Goal: Task Accomplishment & Management: Complete application form

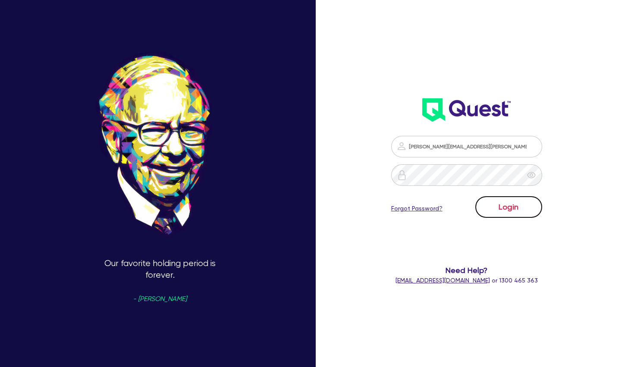
click at [508, 204] on button "Login" at bounding box center [508, 207] width 67 height 22
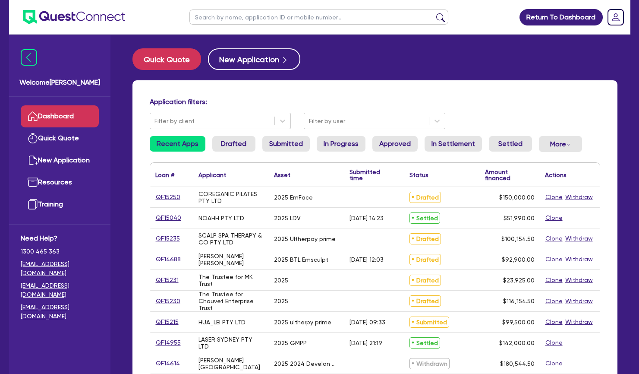
click at [290, 93] on div "Application filters: Filter by client Filter by user Recent Apps Drafted Submit…" at bounding box center [374, 361] width 485 height 563
click at [308, 18] on input "text" at bounding box center [318, 16] width 259 height 15
click at [433, 13] on button "submit" at bounding box center [440, 19] width 14 height 12
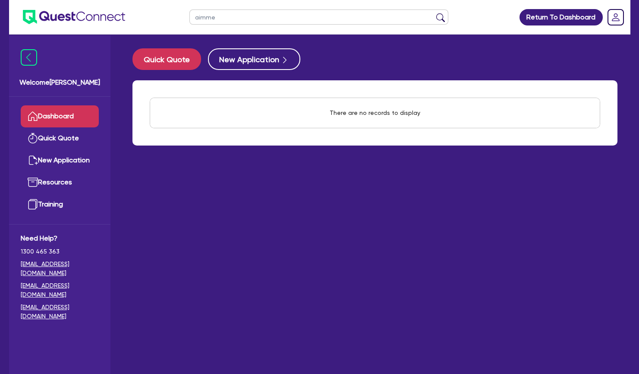
click at [433, 13] on button "submit" at bounding box center [440, 19] width 14 height 12
drag, startPoint x: 242, startPoint y: 18, endPoint x: 186, endPoint y: 19, distance: 55.2
click at [189, 19] on input "[PERSON_NAME]" at bounding box center [318, 16] width 259 height 15
type input "nuu"
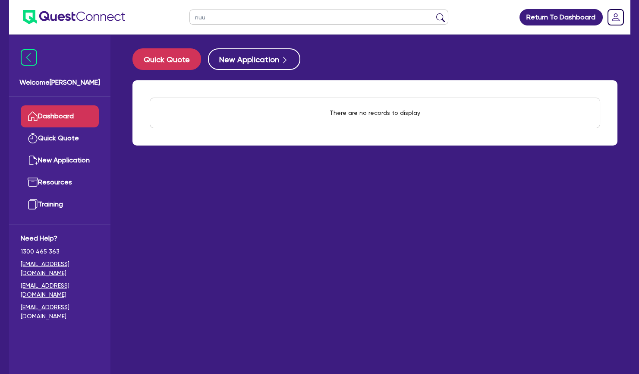
click at [433, 13] on button "submit" at bounding box center [440, 19] width 14 height 12
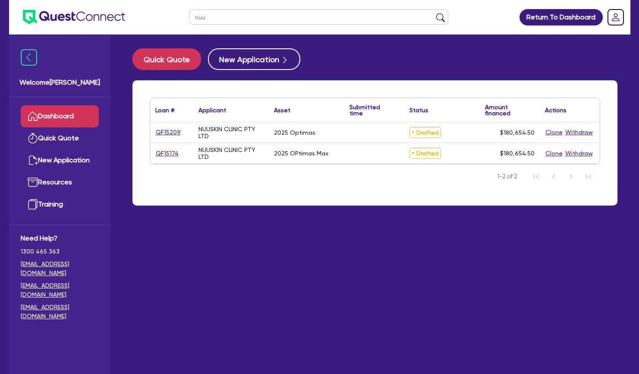
click at [222, 132] on div "NUUSKIN CLINIC PTY LTD" at bounding box center [230, 133] width 65 height 14
click at [64, 137] on link "Quick Quote" at bounding box center [60, 138] width 78 height 22
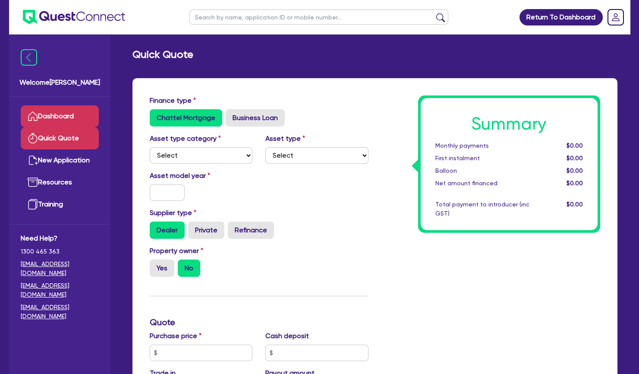
click at [62, 119] on link "Dashboard" at bounding box center [60, 116] width 78 height 22
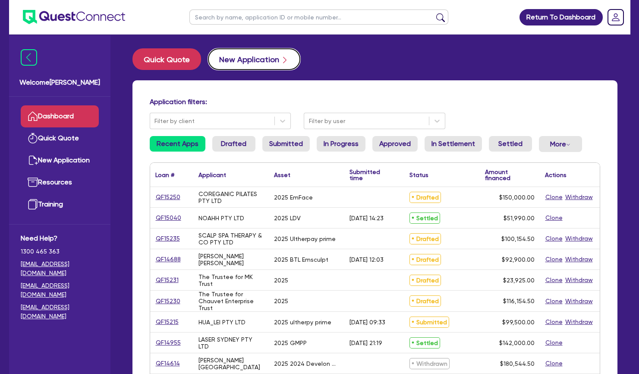
click at [274, 53] on button "New Application" at bounding box center [254, 59] width 92 height 22
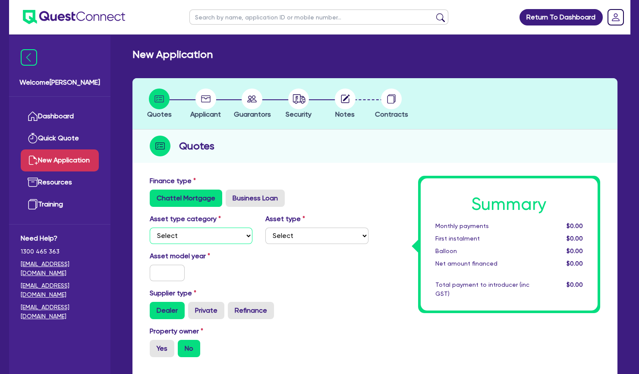
select select "SECONDARY_ASSETS"
click option "Secondary assets" at bounding box center [0, 0] width 0 height 0
click at [296, 225] on div "Asset type Select Generators and compressors Engineering and toolmaking Woodwor…" at bounding box center [317, 229] width 116 height 30
click at [265, 227] on select "Select Generators and compressors Engineering and toolmaking Woodworking and me…" at bounding box center [316, 235] width 103 height 16
select select "MEDICAL_DENTAL_LABORATORY_EQUIPMENT"
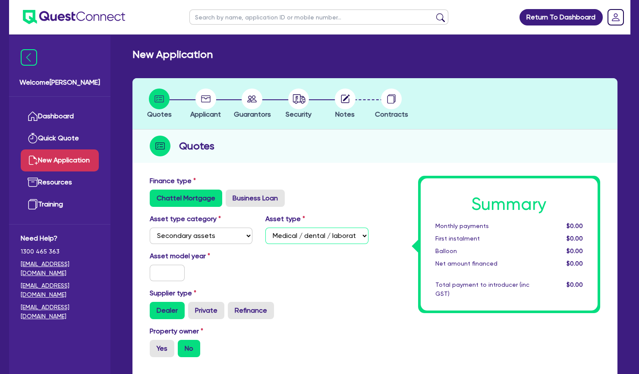
click option "Medical / dental / laboratory equipment" at bounding box center [0, 0] width 0 height 0
click at [160, 276] on input "text" at bounding box center [167, 272] width 35 height 16
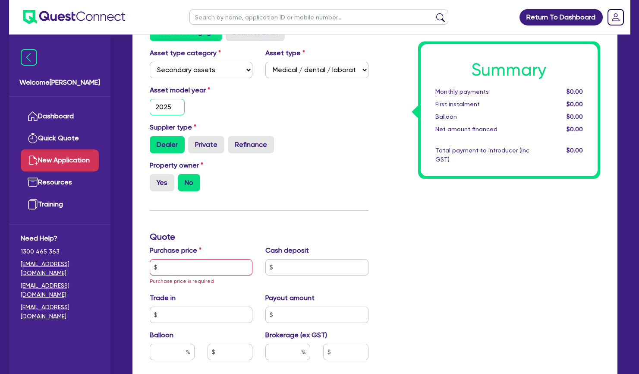
scroll to position [170, 0]
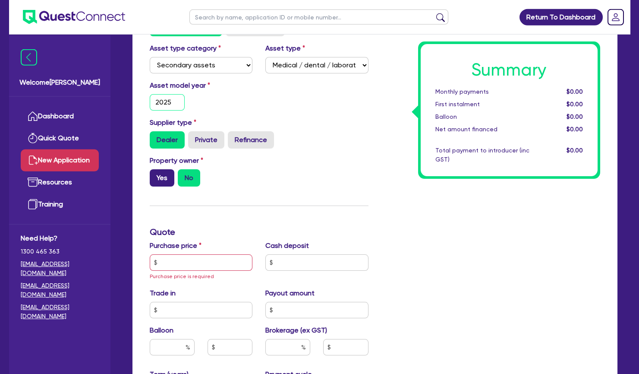
type input "2025"
click at [161, 181] on label "Yes" at bounding box center [162, 177] width 25 height 17
click at [155, 175] on input "Yes" at bounding box center [153, 172] width 6 height 6
radio input "true"
click at [398, 361] on div "Summary Monthly payments $0.00 First instalment $0.00 Balloon $0.00 Net amount …" at bounding box center [491, 267] width 232 height 524
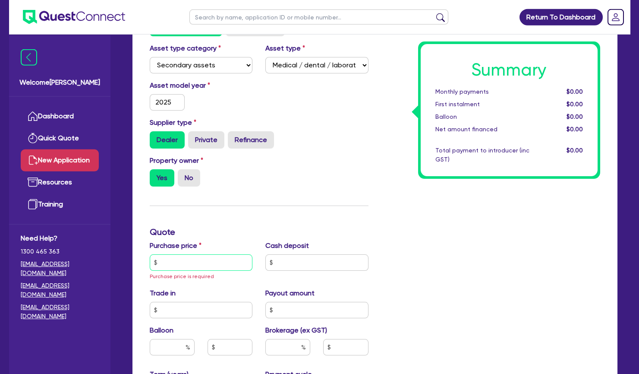
click at [170, 261] on input "text" at bounding box center [201, 262] width 103 height 16
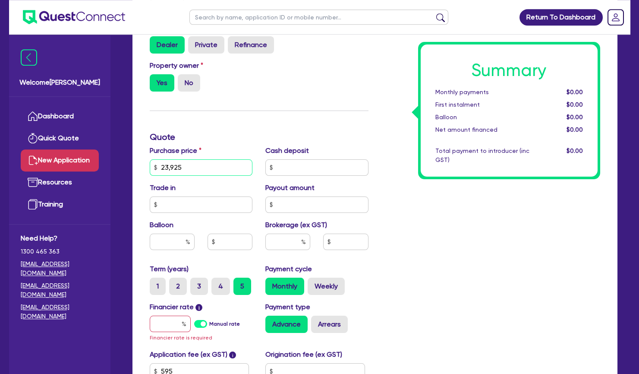
scroll to position [265, 0]
type input "23,925"
click at [169, 328] on input "text" at bounding box center [170, 323] width 41 height 16
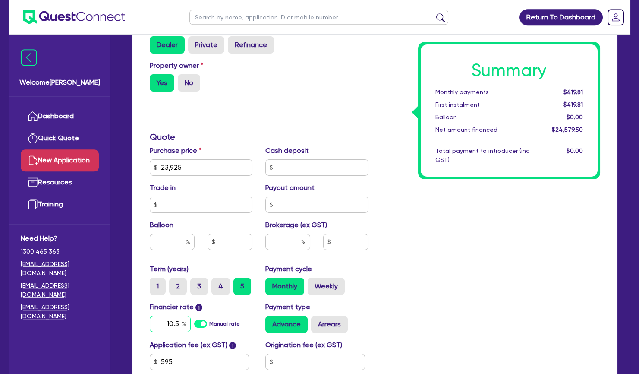
type input "10.5"
click at [290, 244] on input "text" at bounding box center [287, 241] width 45 height 16
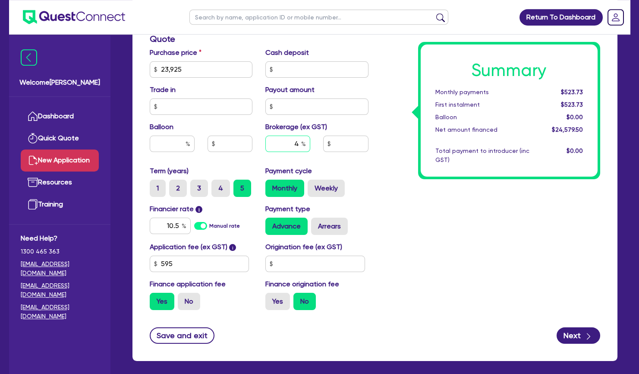
scroll to position [370, 0]
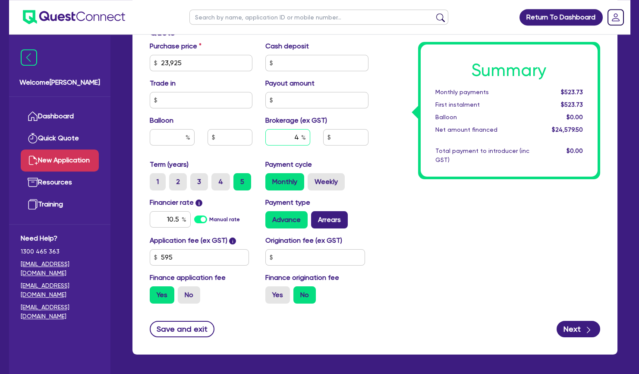
type input "4"
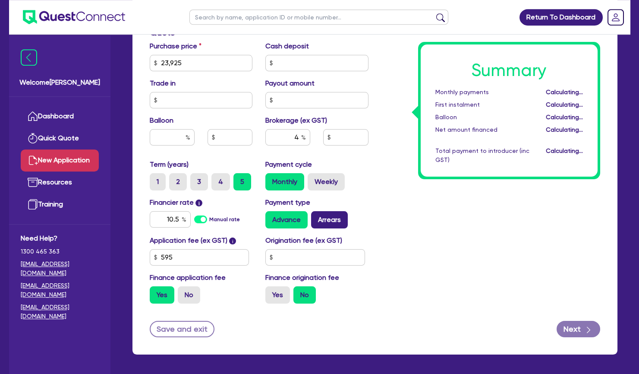
click at [330, 217] on label "Arrears" at bounding box center [329, 219] width 37 height 17
click at [317, 217] on input "Arrears" at bounding box center [314, 214] width 6 height 6
radio input "true"
type input "983.18"
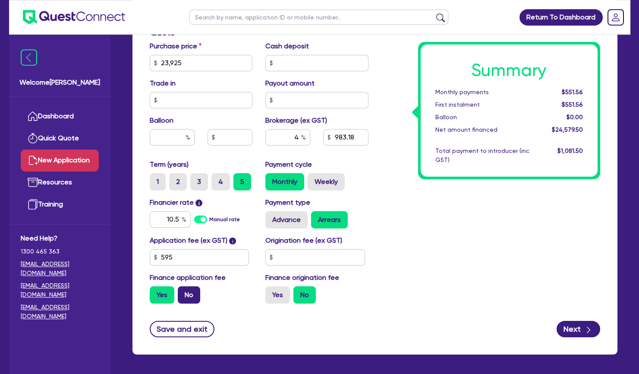
click at [188, 294] on label "No" at bounding box center [189, 294] width 22 height 17
click at [183, 292] on input "No" at bounding box center [181, 289] width 6 height 6
radio input "true"
type input "957"
click at [483, 270] on div "Summary Monthly payments $536.87 First instalment i $1,191.37 Balloon $0.00 Net…" at bounding box center [491, 58] width 232 height 504
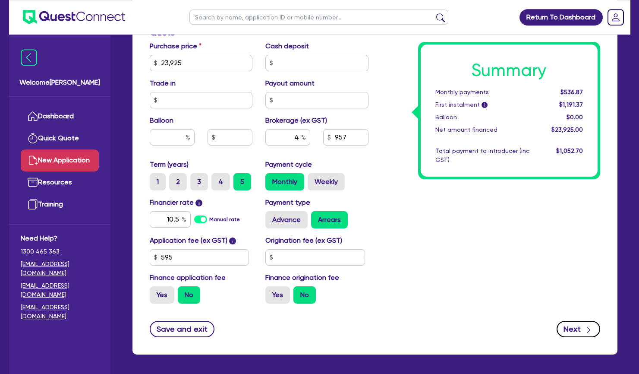
click at [567, 331] on button "Next" at bounding box center [578, 328] width 44 height 16
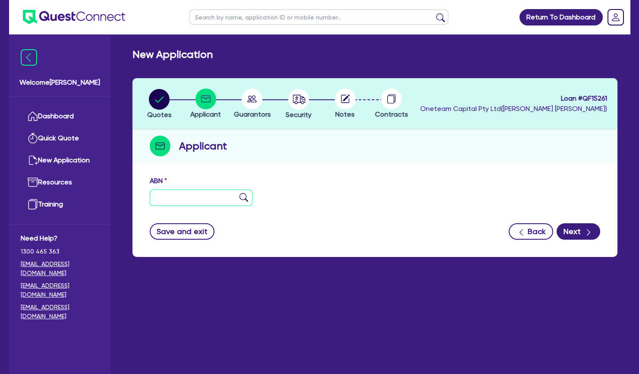
click at [214, 199] on input "text" at bounding box center [201, 197] width 103 height 16
paste input "54 524 090 889"
type input "54 524 090 889"
click at [245, 194] on img at bounding box center [243, 197] width 9 height 9
type input "The Trustee for MK Trust"
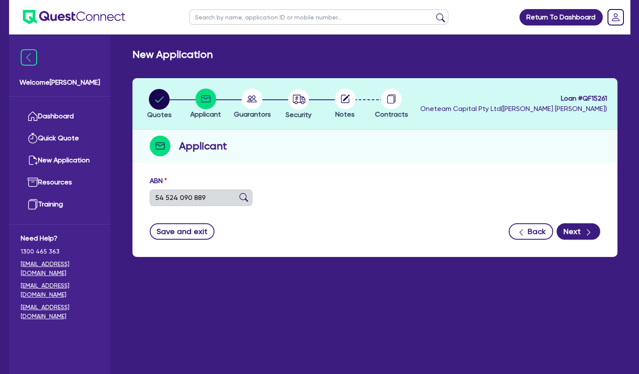
type input "About-Face Laser and Cosmedic Clinic"
select select "TRUST"
type input "[DATE]"
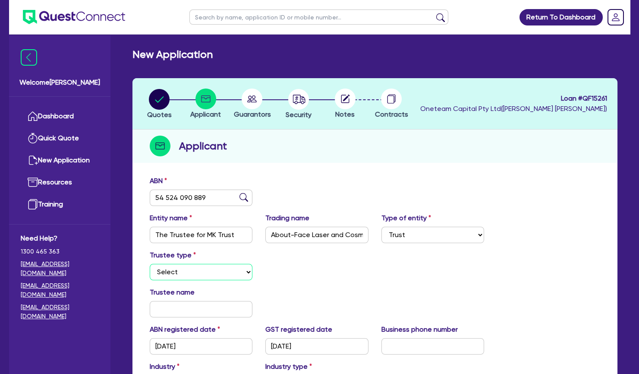
click at [150, 264] on select "Select Individual Company" at bounding box center [201, 272] width 103 height 16
select select "COMPANY"
click option "Company" at bounding box center [0, 0] width 0 height 0
click at [195, 308] on input "text" at bounding box center [201, 309] width 103 height 16
type input "123 456"
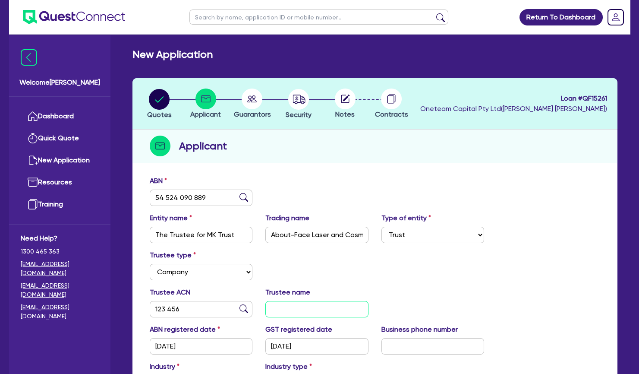
click at [275, 312] on input "text" at bounding box center [316, 309] width 103 height 16
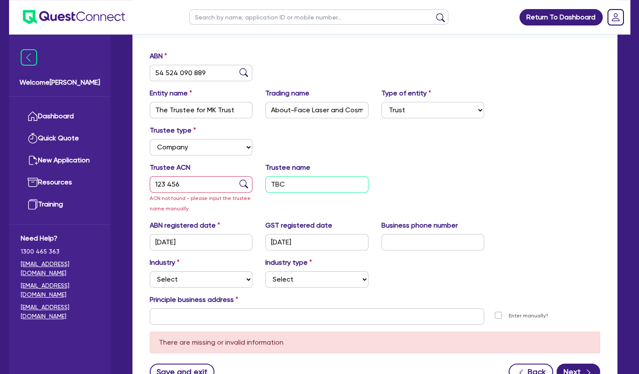
scroll to position [125, 0]
type input "TBC"
click at [150, 270] on select "Select Accomodation & Food Services Administrative & Support Services Agricultu…" at bounding box center [201, 278] width 103 height 16
select select "HEALTH_BEAUTY"
click option "Health & Beauty" at bounding box center [0, 0] width 0 height 0
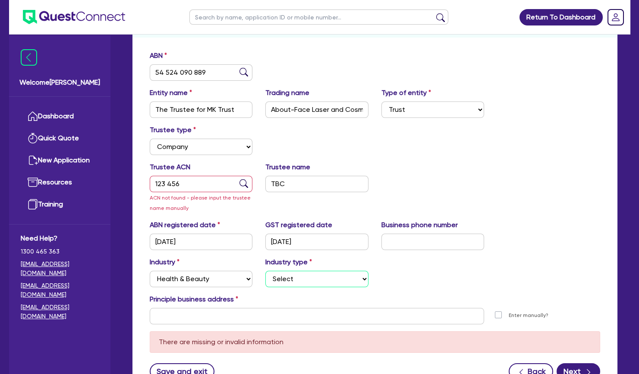
click at [265, 270] on select "Select [MEDICAL_DATA], [MEDICAL_DATA] Services Cosmetics Supplies Day Spas, Hea…" at bounding box center [316, 278] width 103 height 16
select select "OTHER_HEALTH_BEAUTY"
click option "Other Health & Beauty" at bounding box center [0, 0] width 0 height 0
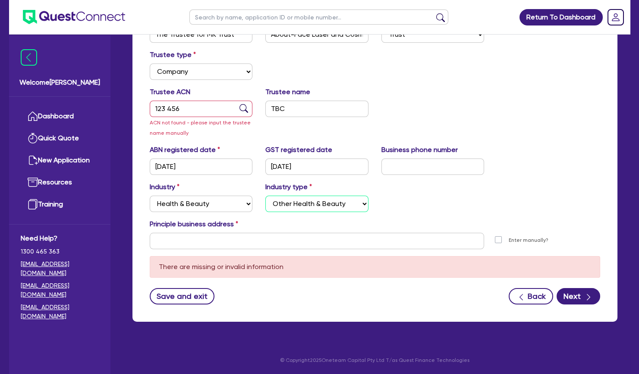
scroll to position [124, 0]
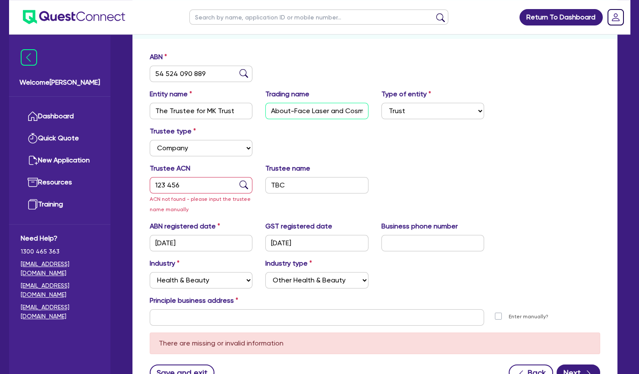
click at [302, 110] on input "About-Face Laser and Cosmedic Clinic" at bounding box center [316, 111] width 103 height 16
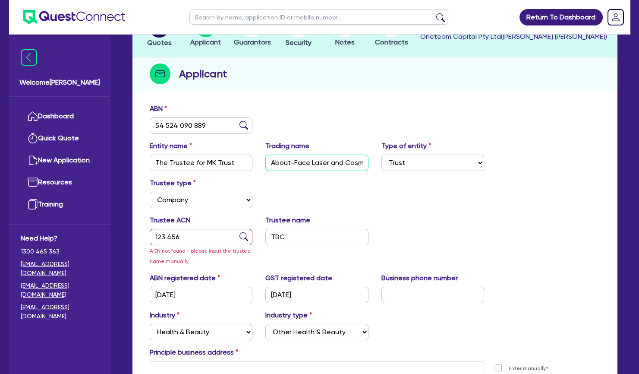
scroll to position [56, 0]
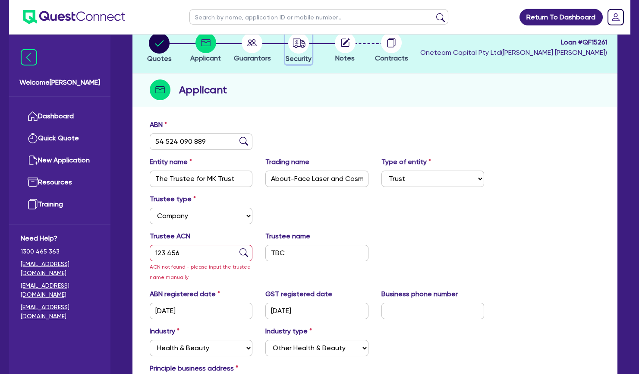
click at [295, 47] on circle "button" at bounding box center [298, 43] width 21 height 21
select select "SECONDARY_ASSETS"
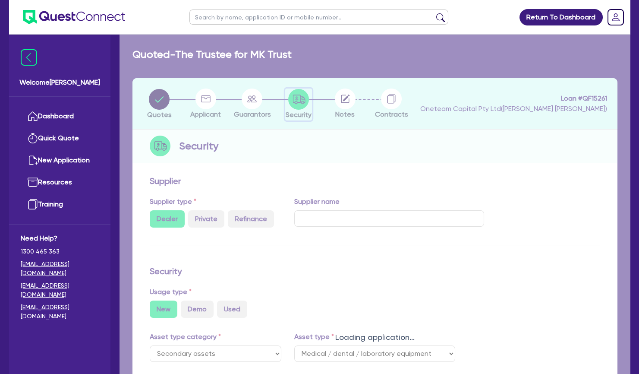
select select "MEDICAL_DENTAL_LABORATORY_EQUIPMENT"
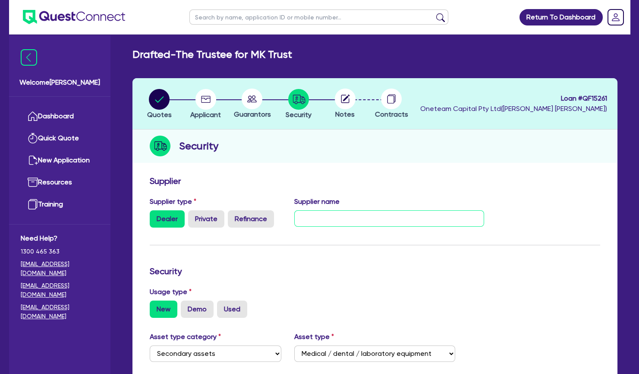
click at [324, 220] on input "text" at bounding box center [389, 218] width 190 height 16
type input "s"
type input "Spectrum"
click at [369, 272] on h3 "Security" at bounding box center [375, 271] width 450 height 10
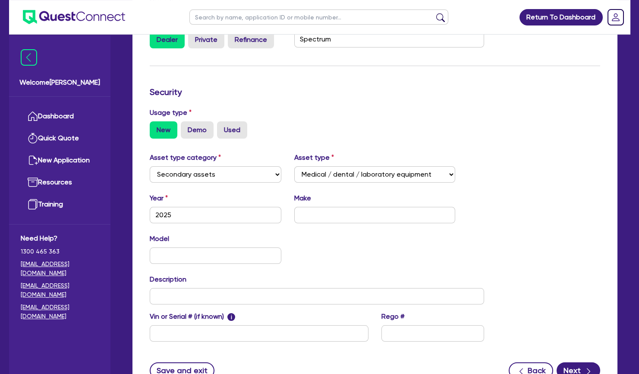
scroll to position [195, 0]
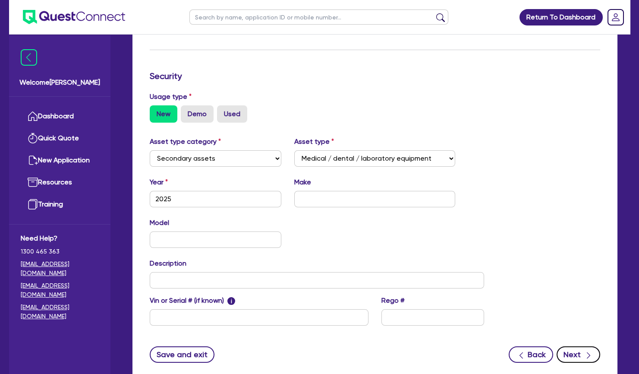
click at [569, 353] on button "Next" at bounding box center [578, 354] width 44 height 16
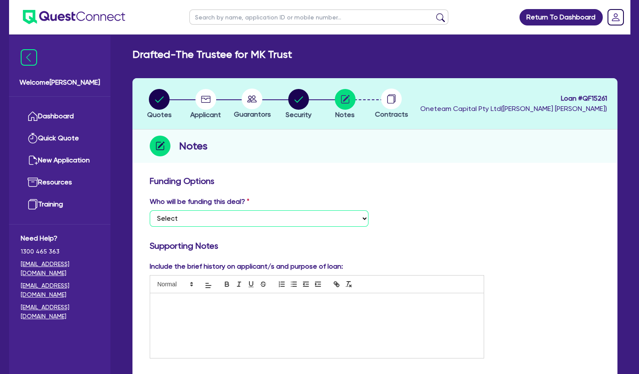
click at [150, 210] on select "Select I want Quest to fund 100% I will fund 100% I will co-fund with Quest Oth…" at bounding box center [259, 218] width 219 height 16
select select "Other"
click option "Other - I am referring this deal in" at bounding box center [0, 0] width 0 height 0
click at [209, 312] on div at bounding box center [317, 325] width 334 height 65
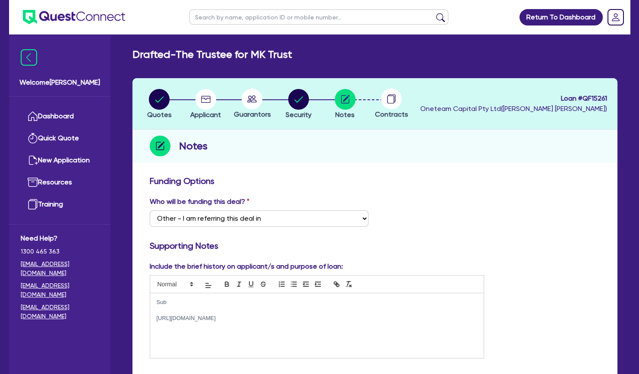
click at [325, 357] on div "Sub [URL][DOMAIN_NAME]" at bounding box center [317, 325] width 334 height 65
click at [215, 100] on circle "button" at bounding box center [205, 99] width 21 height 21
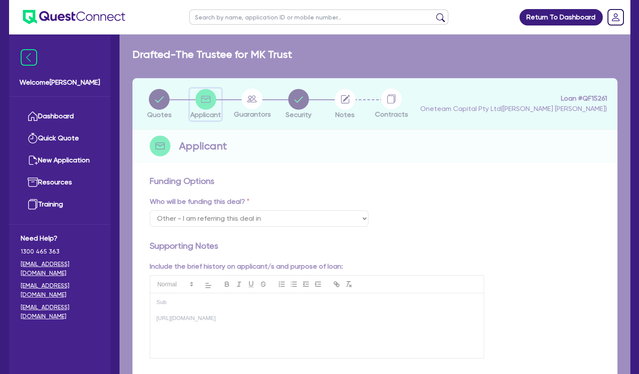
select select "TRUST"
select select "COMPANY"
select select "HEALTH_BEAUTY"
select select "OTHER_HEALTH_BEAUTY"
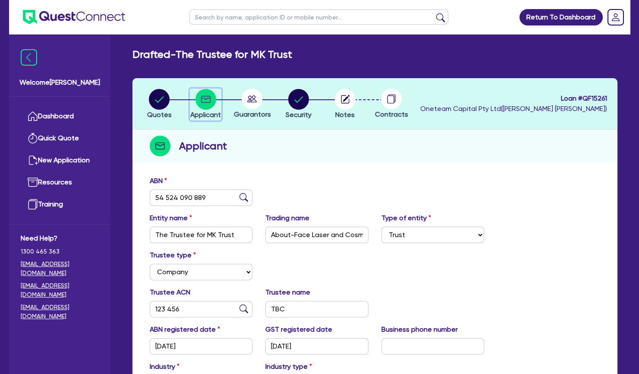
scroll to position [151, 0]
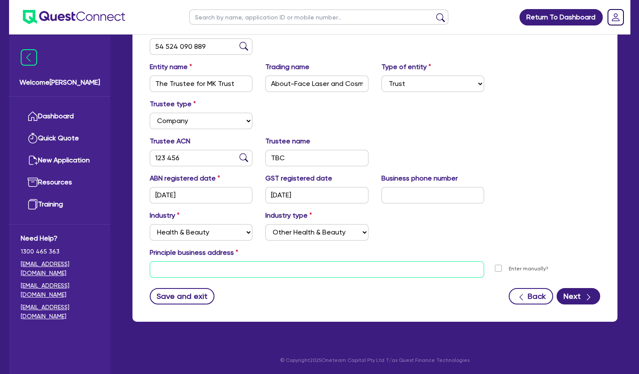
click at [212, 268] on input "text" at bounding box center [317, 269] width 335 height 16
paste input "How To Reach Us Address [STREET_ADDRESS] (corner of [GEOGRAPHIC_DATA]), [GEOGRA…"
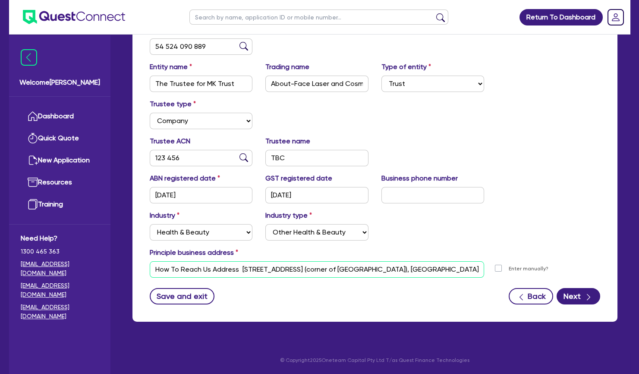
drag, startPoint x: 240, startPoint y: 266, endPoint x: 134, endPoint y: 264, distance: 106.1
click at [150, 264] on input "How To Reach Us Address [STREET_ADDRESS] (corner of [GEOGRAPHIC_DATA]), [GEOGRA…" at bounding box center [317, 269] width 335 height 16
click at [305, 267] on input "9/[GEOGRAPHIC_DATA] (corner of [GEOGRAPHIC_DATA]), [GEOGRAPHIC_DATA]" at bounding box center [317, 269] width 335 height 16
drag, startPoint x: 303, startPoint y: 268, endPoint x: 220, endPoint y: 267, distance: 82.4
click at [220, 267] on input "9/[GEOGRAPHIC_DATA] (corner of [GEOGRAPHIC_DATA]), [GEOGRAPHIC_DATA]" at bounding box center [317, 269] width 335 height 16
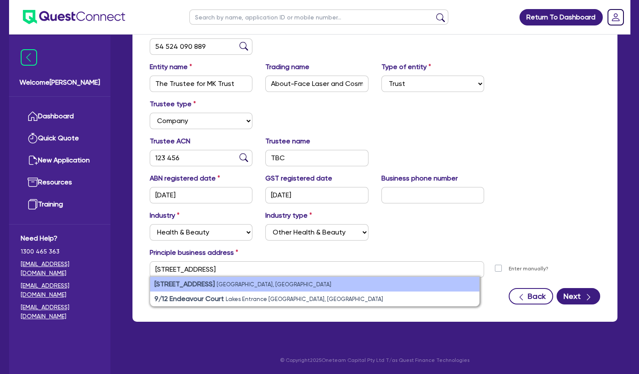
click at [223, 283] on li "[STREET_ADDRESS]" at bounding box center [314, 283] width 329 height 15
type input "[STREET_ADDRESS]"
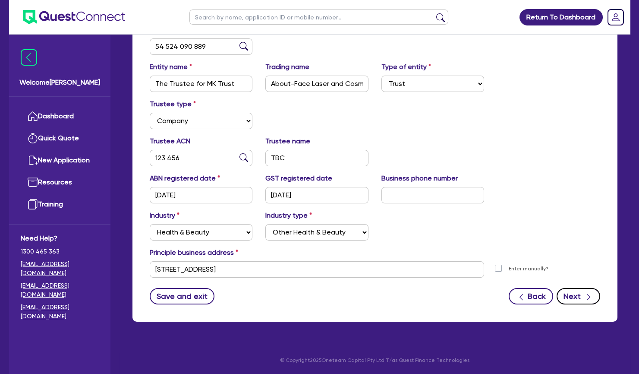
click at [575, 297] on button "Next" at bounding box center [578, 296] width 44 height 16
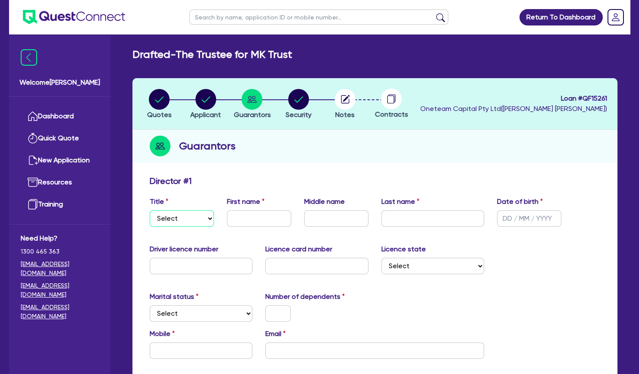
click at [150, 210] on select "Select Mr Mrs Ms Miss Dr" at bounding box center [182, 218] width 64 height 16
select select "MR"
click option "Mr" at bounding box center [0, 0] width 0 height 0
click at [300, 358] on input "email" at bounding box center [374, 350] width 219 height 16
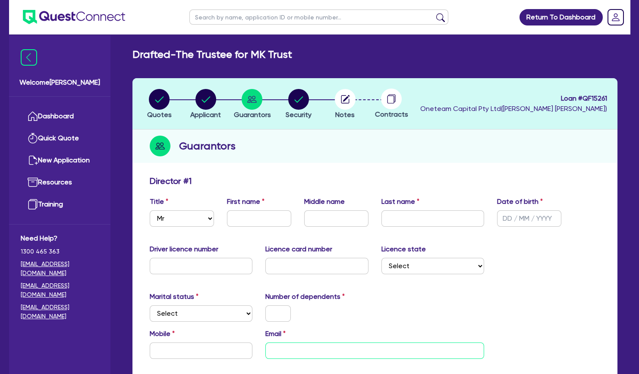
click at [296, 354] on input "email" at bounding box center [374, 350] width 219 height 16
paste input "[EMAIL_ADDRESS][DOMAIN_NAME]"
type input "[EMAIL_ADDRESS][DOMAIN_NAME]"
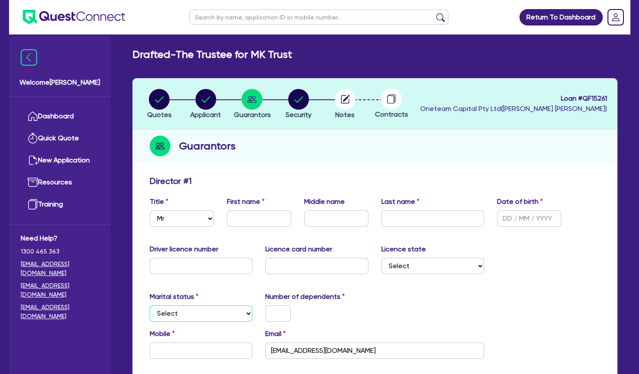
click at [150, 305] on select "Select Single Married De Facto / Partner" at bounding box center [201, 313] width 103 height 16
click option "Single" at bounding box center [0, 0] width 0 height 0
click at [150, 305] on select "Select Single Married De Facto / Partner" at bounding box center [201, 313] width 103 height 16
select select "MARRIED"
click option "Married" at bounding box center [0, 0] width 0 height 0
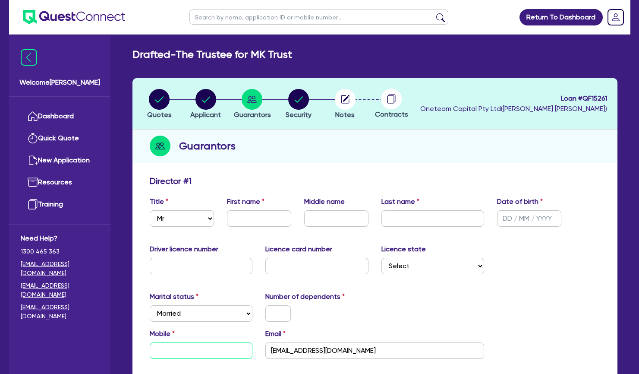
click at [243, 346] on input "text" at bounding box center [201, 350] width 103 height 16
click at [273, 305] on input "text" at bounding box center [277, 313] width 25 height 16
type input "2"
click at [381, 258] on select "Select [GEOGRAPHIC_DATA] [GEOGRAPHIC_DATA] [GEOGRAPHIC_DATA] [GEOGRAPHIC_DATA] …" at bounding box center [432, 266] width 103 height 16
select select "QLD"
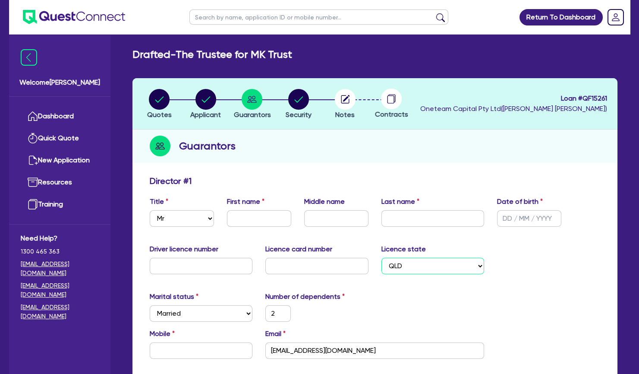
click option "QLD" at bounding box center [0, 0] width 0 height 0
type input "2"
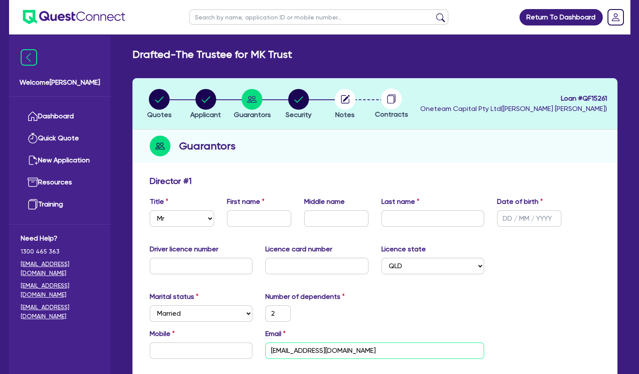
click at [307, 353] on input "[EMAIL_ADDRESS][DOMAIN_NAME]" at bounding box center [374, 350] width 219 height 16
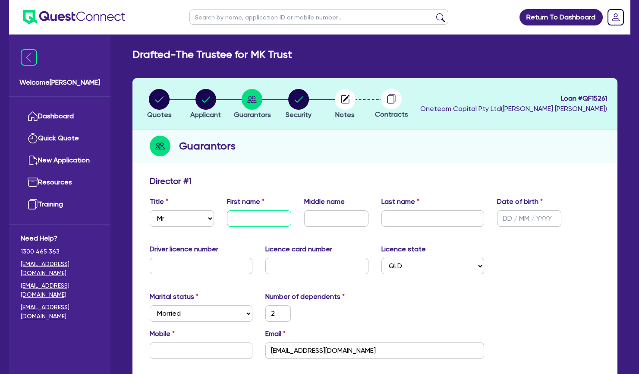
click at [246, 226] on input "text" at bounding box center [259, 218] width 64 height 16
type input "M"
type input "2"
type input "Mi"
type input "2"
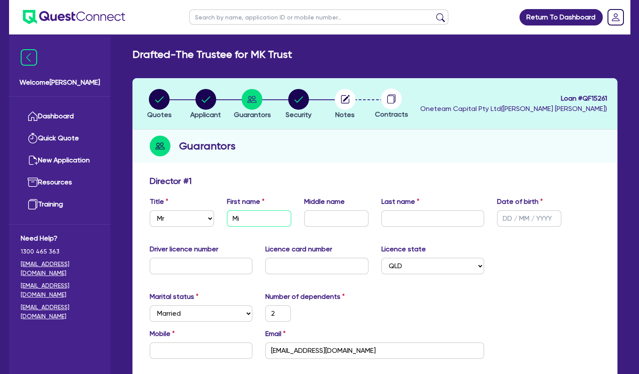
type input "Mic"
type input "2"
type input "Mich"
type input "2"
type input "Micha"
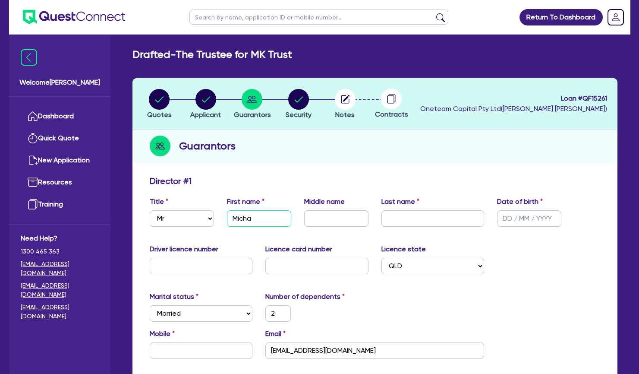
type input "2"
type input "Michae"
type input "2"
type input "[PERSON_NAME]"
type input "2"
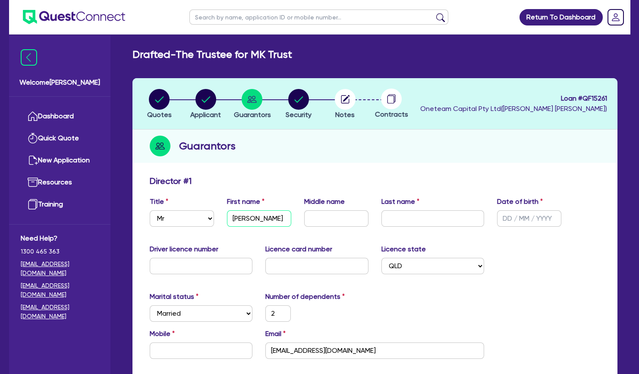
type input "[PERSON_NAME]"
type input "J"
type input "2"
type input "Jo"
type input "2"
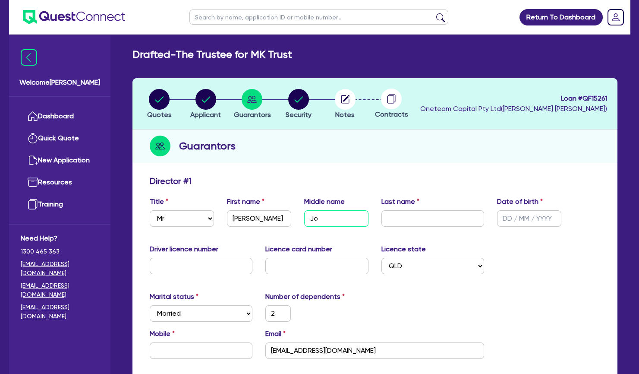
type input "[PERSON_NAME]"
type input "2"
type input "[PERSON_NAME]"
type input "2"
type input "[PERSON_NAME]"
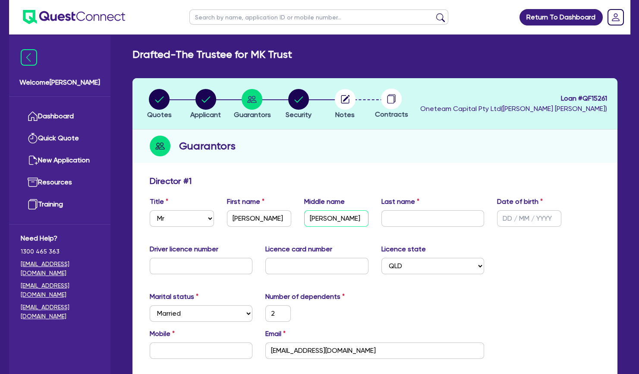
type input "2"
type input "Jo"
type input "2"
type input "Joh"
type input "2"
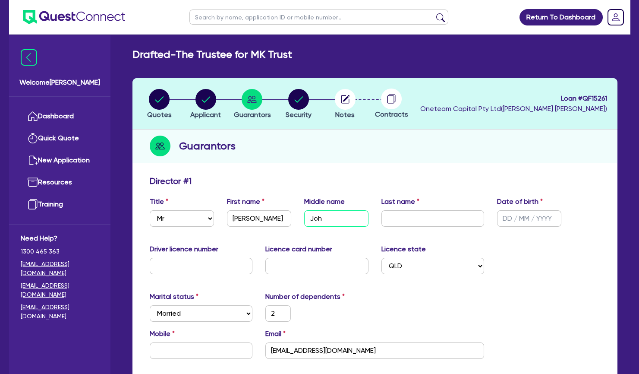
type input "[PERSON_NAME]"
type input "2"
type input "[PERSON_NAME]"
type input "I"
type input "2"
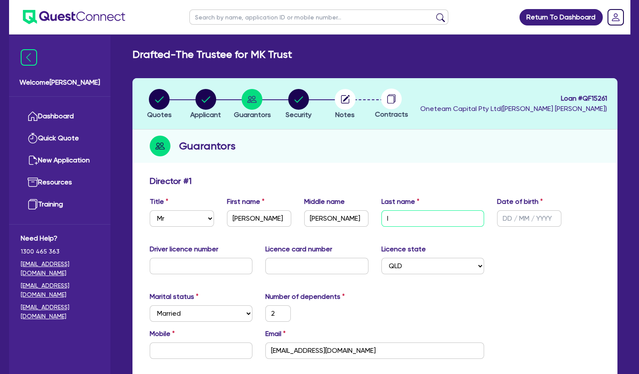
type input "Ir"
type input "2"
type input "Irw"
type input "2"
type input "Irwi"
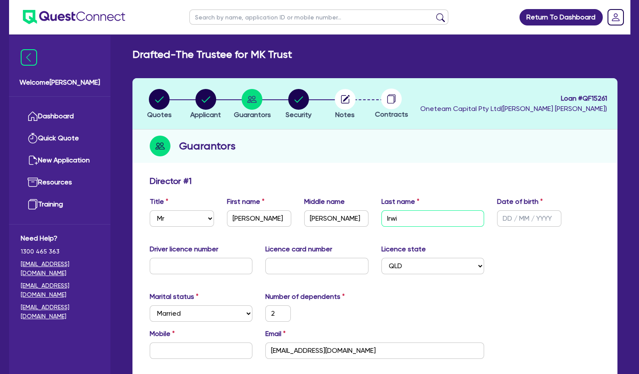
type input "2"
type input "[PERSON_NAME]"
type input "2"
type input "[PERSON_NAME]"
type input "0 / /"
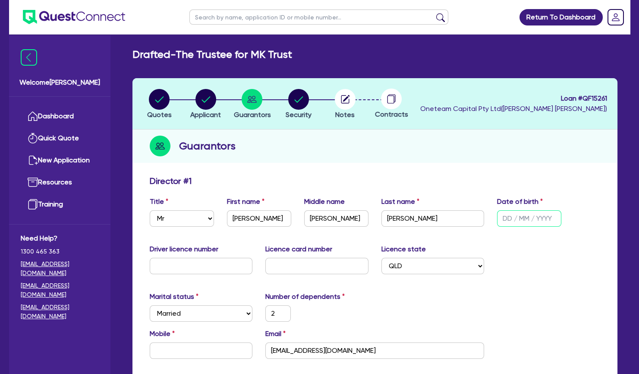
type input "2"
type input "01/ /"
type input "2"
type input "01/1 /"
type input "2"
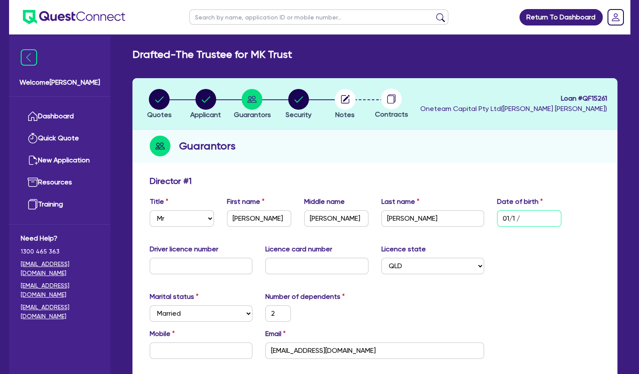
type input "01/12/"
type input "2"
type input "01/12/1"
type input "2"
type input "[DATE]"
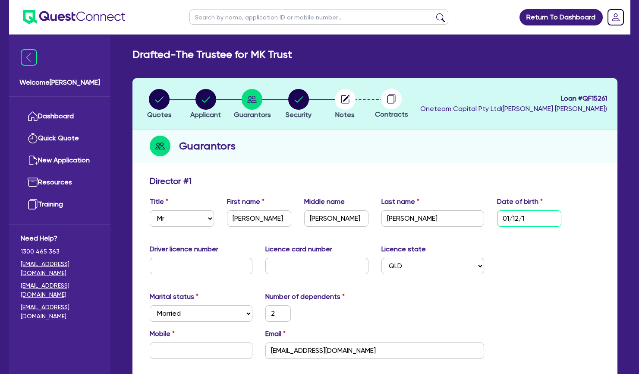
type input "2"
type input "01/12/198"
type input "2"
type input "[DATE]"
type input "2"
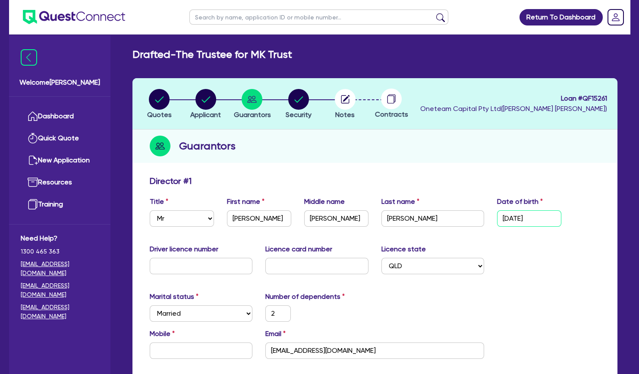
type input "[DATE]"
click at [206, 264] on input "text" at bounding box center [201, 266] width 103 height 16
type input "0"
type input "2"
type input "08"
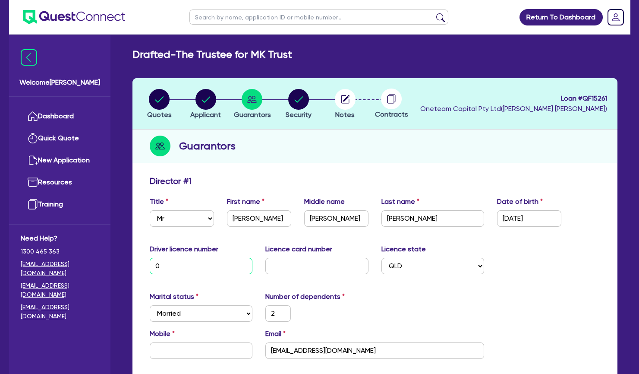
type input "2"
type input "083"
type input "2"
type input "0836"
type input "2"
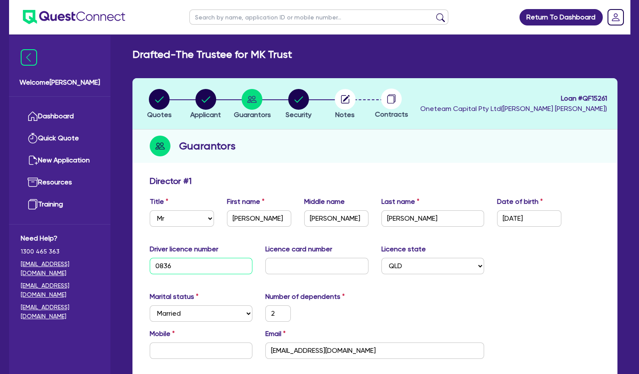
type input "08366"
type input "2"
type input "083665"
type input "2"
type input "0836657"
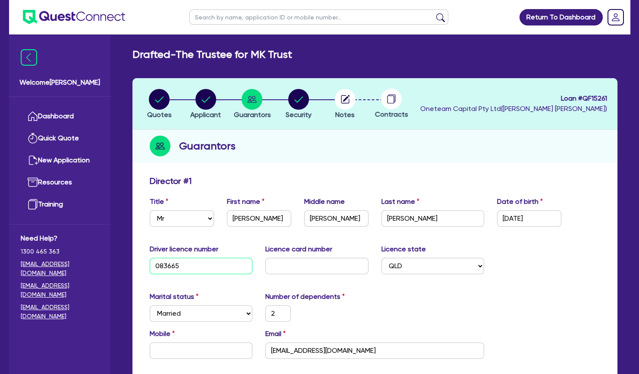
type input "2"
type input "08366578"
type input "2"
type input "083665784"
type input "2"
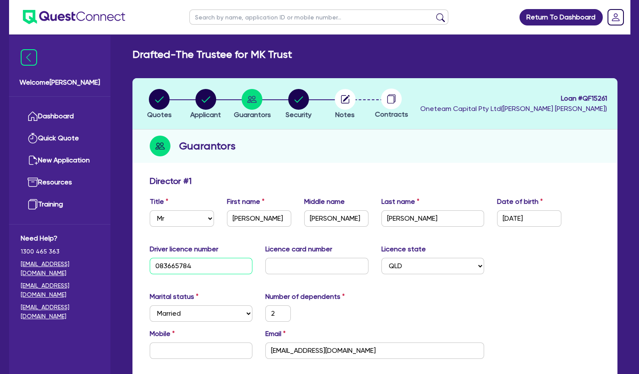
type input "083665784"
click at [279, 266] on input "text" at bounding box center [316, 266] width 103 height 16
type input "A"
type input "2"
type input "A4"
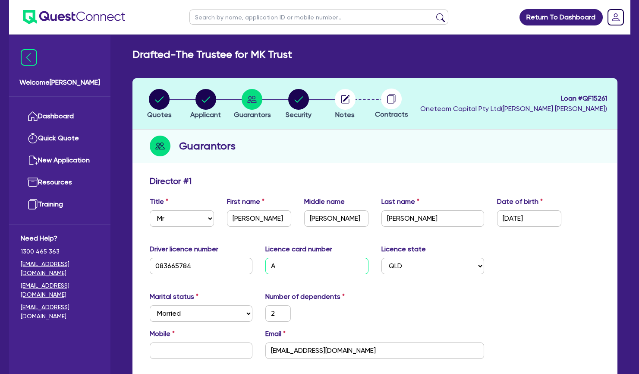
type input "2"
type input "A40"
type input "2"
type input "A40F"
type input "2"
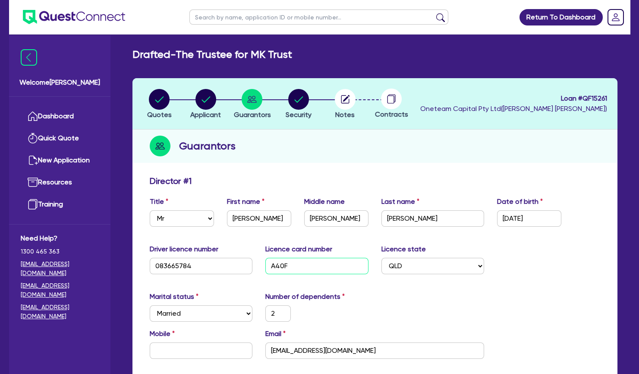
type input "A40F0"
type input "2"
type input "A40F09"
type input "2"
type input "A40F094"
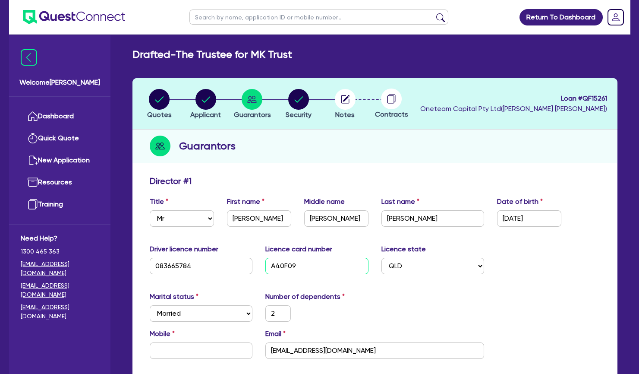
type input "2"
type input "A40F0949"
type input "2"
type input "A40F09490"
type input "2"
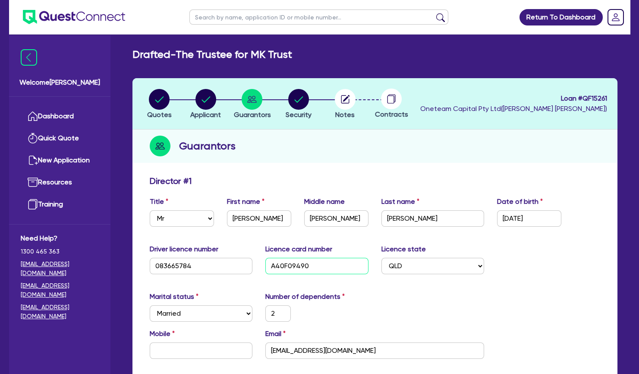
type input "A40F094904"
type input "2"
type input "A40F094904"
click at [430, 307] on div "Marital status Select [DEMOGRAPHIC_DATA] Married De Facto / Partner Number of d…" at bounding box center [374, 309] width 463 height 37
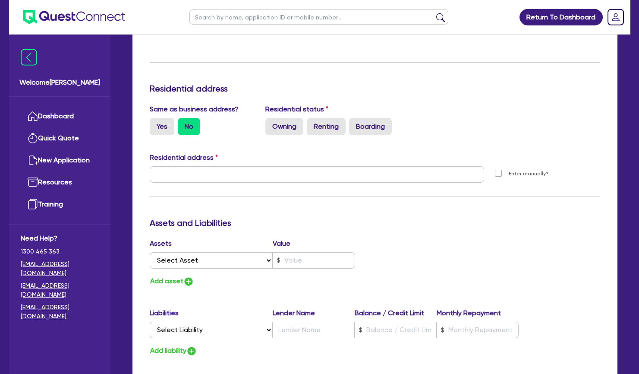
scroll to position [333, 0]
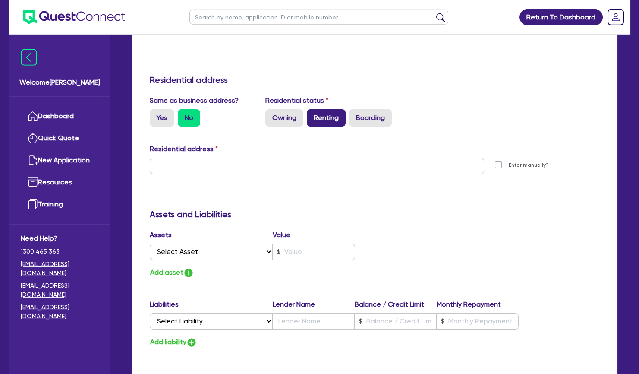
click at [330, 118] on label "Renting" at bounding box center [326, 117] width 39 height 17
click at [312, 115] on input "Renting" at bounding box center [310, 112] width 6 height 6
radio input "true"
type input "2"
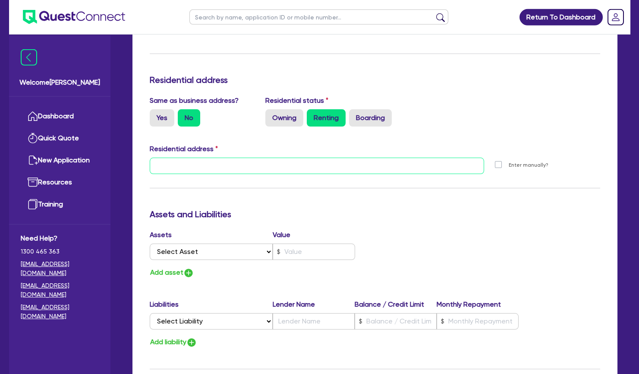
click at [261, 162] on input "text" at bounding box center [317, 165] width 335 height 16
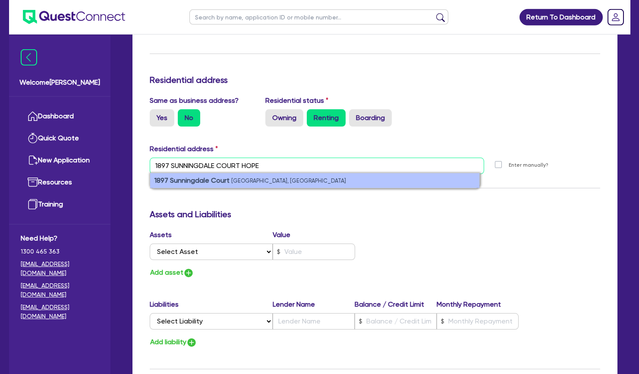
type input "1897 SUNNINGDALE COURT HOPE"
click at [240, 180] on small "[GEOGRAPHIC_DATA], [GEOGRAPHIC_DATA]" at bounding box center [288, 180] width 115 height 6
type input "2"
type input "[STREET_ADDRESS]"
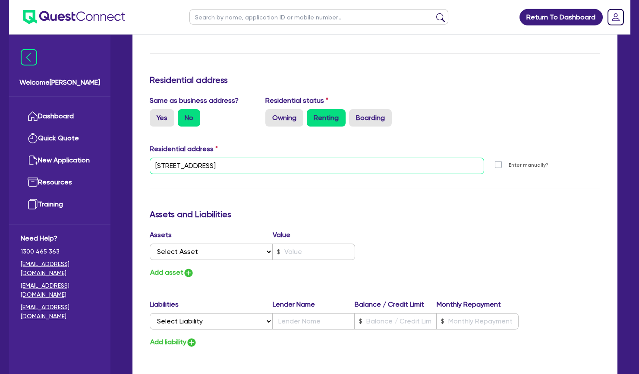
click at [218, 166] on input "[STREET_ADDRESS]" at bounding box center [317, 165] width 335 height 16
click at [320, 352] on div "Update residential status for Director #1 Boarding is only acceptable when the …" at bounding box center [375, 162] width 450 height 638
click at [337, 217] on h3 "Assets and Liabilities" at bounding box center [375, 214] width 450 height 10
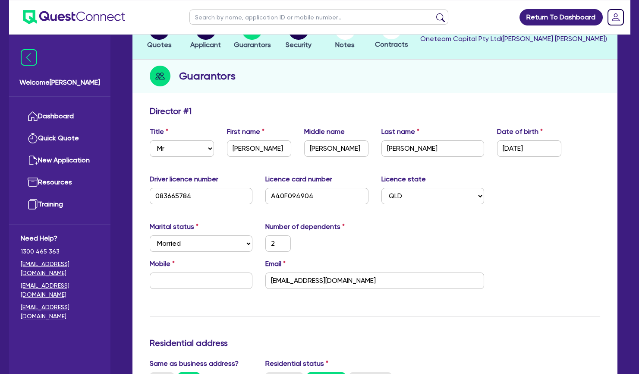
scroll to position [0, 0]
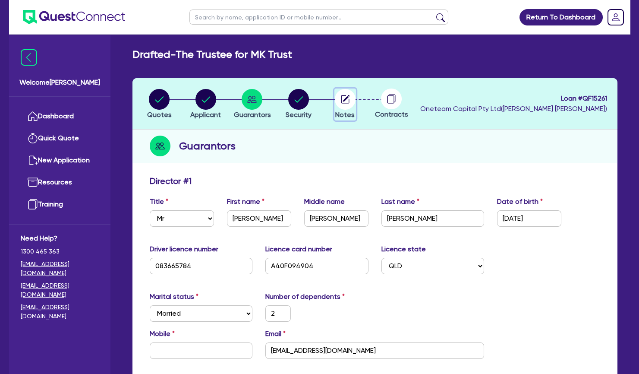
click at [346, 97] on icon "button" at bounding box center [345, 98] width 7 height 7
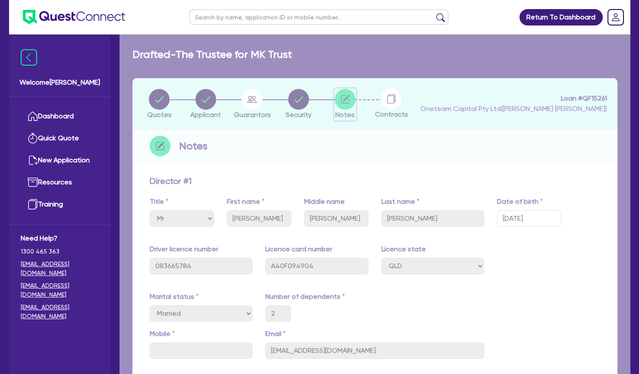
select select "Other"
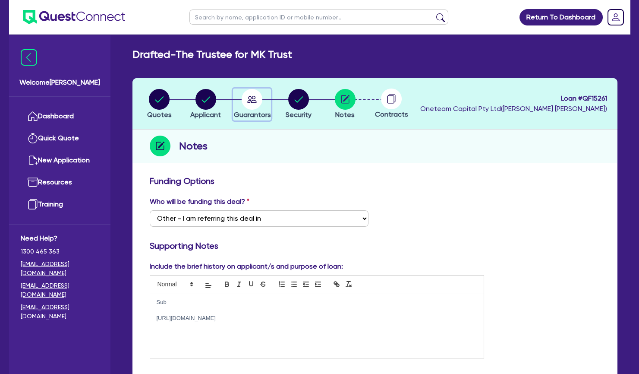
click at [260, 100] on circle "button" at bounding box center [252, 99] width 21 height 21
select select "MR"
select select "QLD"
select select "MARRIED"
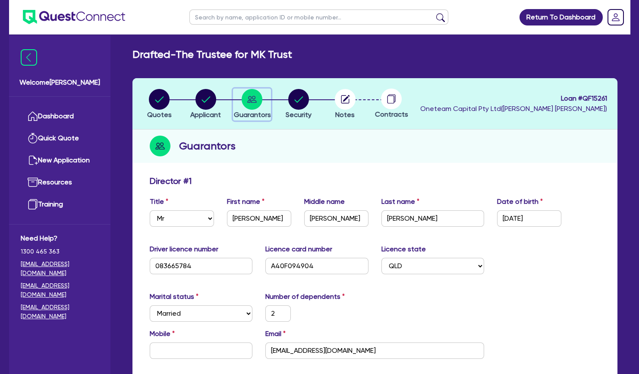
type input "2"
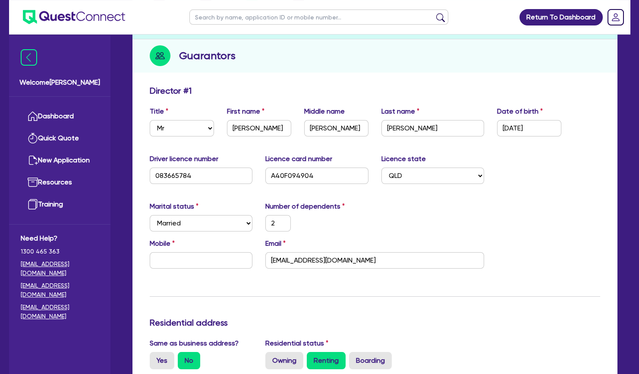
scroll to position [89, 0]
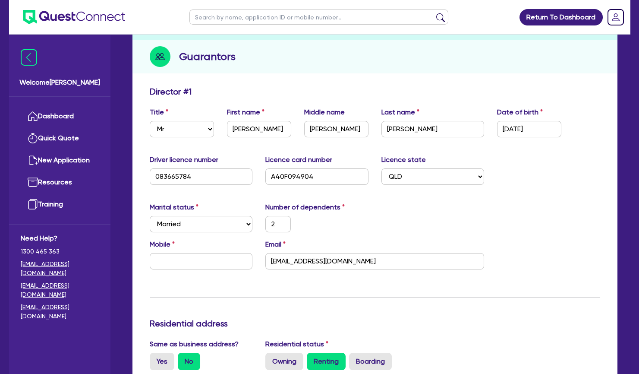
click at [421, 347] on div "Residential status Owning Renting Boarding" at bounding box center [375, 354] width 232 height 31
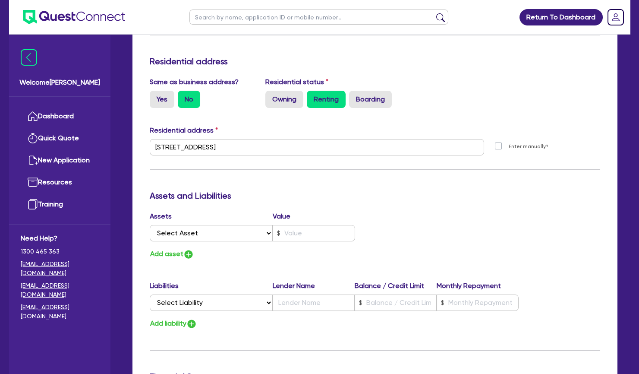
scroll to position [393, 0]
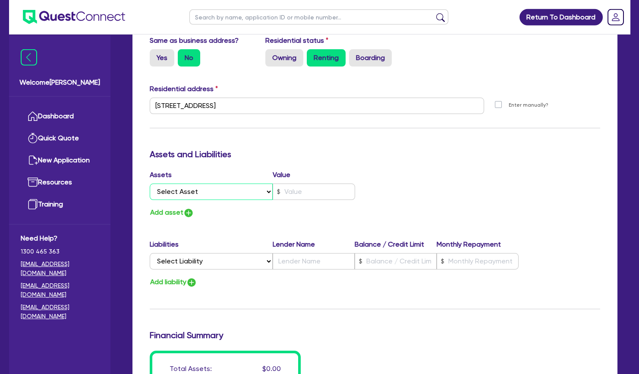
click at [150, 183] on select "Select Asset Cash Property Investment property Vehicle Truck Trailer Equipment …" at bounding box center [211, 191] width 123 height 16
select select "INVESTMENT_PROPERTY"
click option "Investment property" at bounding box center [0, 0] width 0 height 0
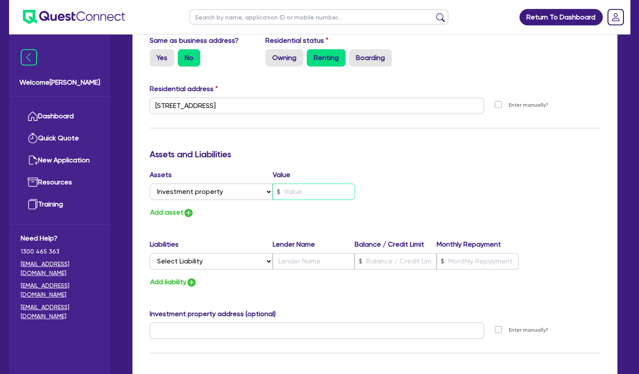
click at [304, 191] on input "text" at bounding box center [314, 191] width 82 height 16
type input "2"
type input "1"
type input "2"
type input "15"
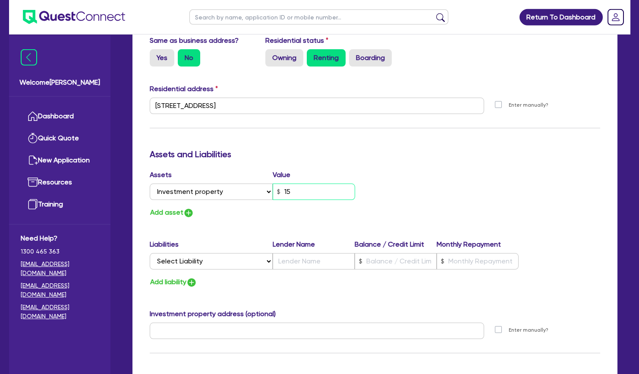
type input "2"
type input "155"
type input "2"
type input "1,550"
type input "2"
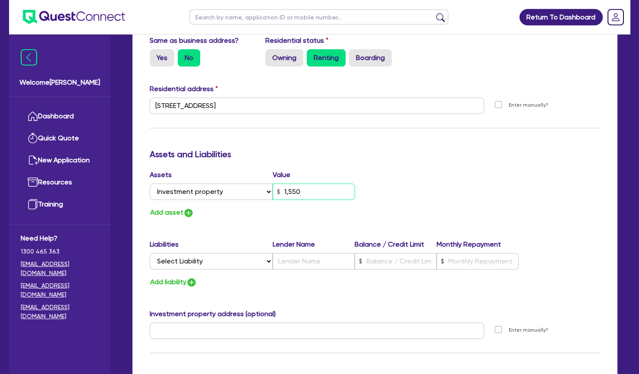
type input "15,500"
type input "2"
type input "155,000"
type input "2"
type input "1,550,000"
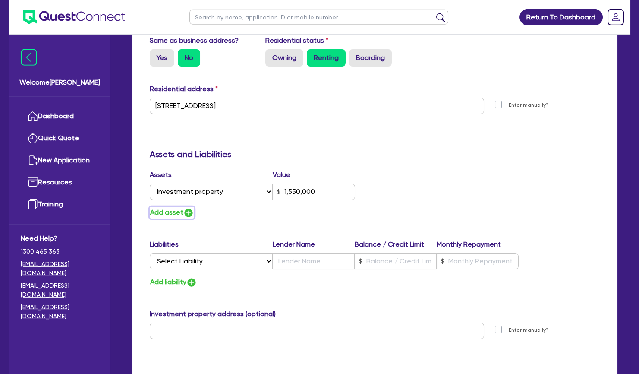
click at [167, 208] on button "Add asset" at bounding box center [172, 213] width 44 height 12
type input "2"
type input "1,550,000"
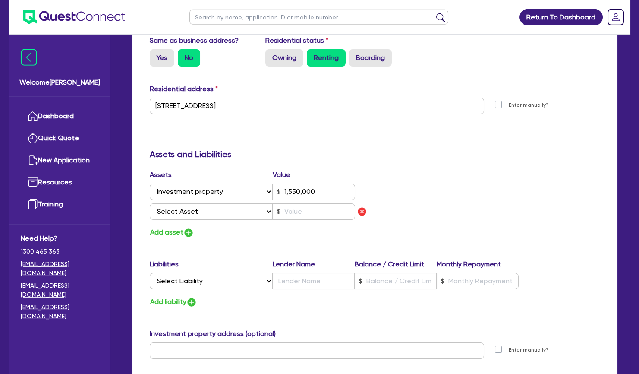
click at [163, 226] on div "Assets Value Select Asset Cash Property Investment property Vehicle Truck Trail…" at bounding box center [259, 204] width 232 height 69
click at [164, 233] on button "Add asset" at bounding box center [172, 232] width 44 height 12
type input "2"
type input "1,550,000"
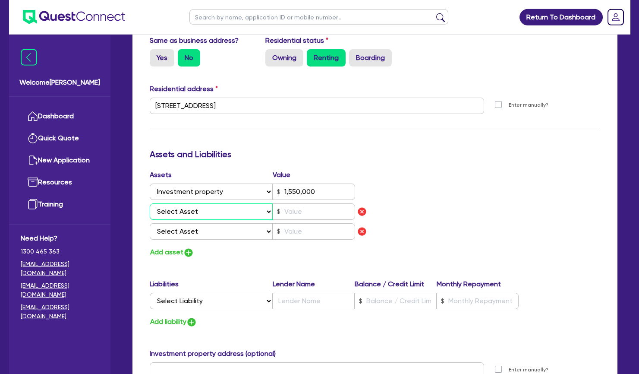
click at [150, 203] on select "Select Asset Cash Property Investment property Vehicle Truck Trailer Equipment …" at bounding box center [211, 211] width 123 height 16
select select "CASH"
click option "Cash" at bounding box center [0, 0] width 0 height 0
type input "2"
type input "1,550,000"
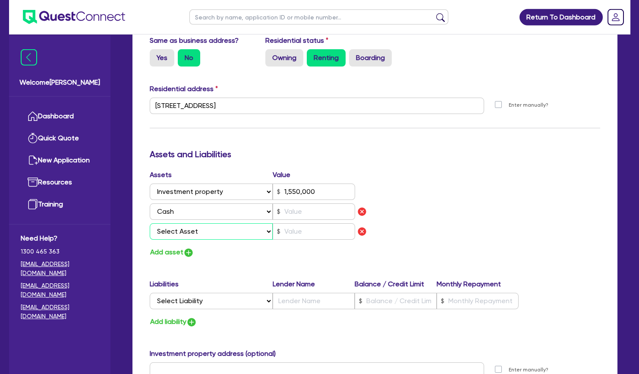
click at [150, 223] on select "Select Asset Cash Property Investment property Vehicle Truck Trailer Equipment …" at bounding box center [211, 231] width 123 height 16
select select "VEHICLE"
click option "Vehicle" at bounding box center [0, 0] width 0 height 0
type input "2"
type input "1,550,000"
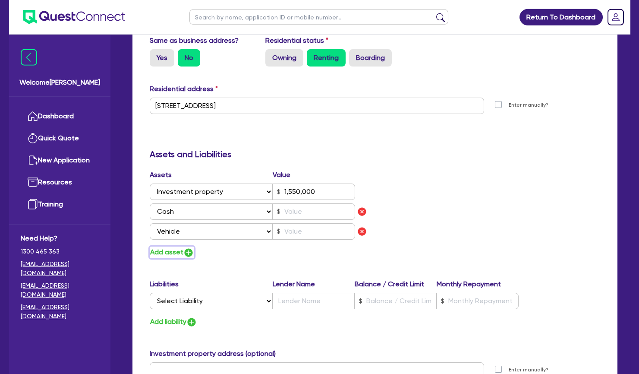
click at [173, 250] on button "Add asset" at bounding box center [172, 252] width 44 height 12
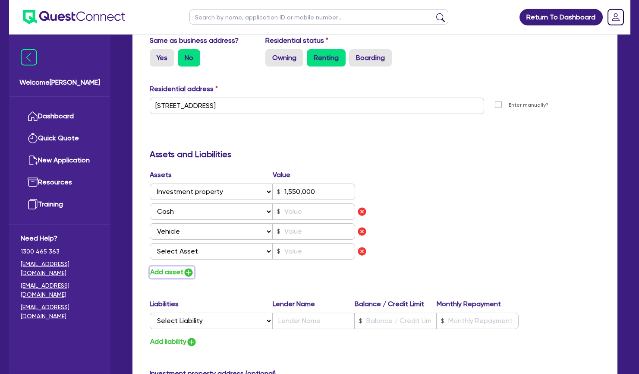
type input "2"
type input "1,550,000"
click at [150, 243] on select "Select Asset Cash Property Investment property Vehicle Truck Trailer Equipment …" at bounding box center [211, 251] width 123 height 16
select select "HOUSEHOLD_PERSONAL"
click option "Household & personal asset" at bounding box center [0, 0] width 0 height 0
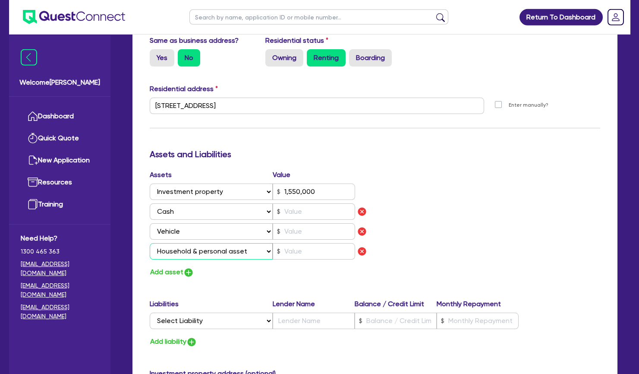
type input "2"
type input "1,550,000"
click at [173, 268] on button "Add asset" at bounding box center [172, 272] width 44 height 12
type input "2"
type input "1,550,000"
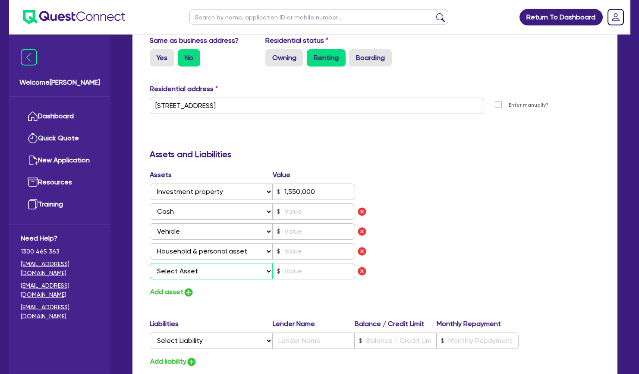
click at [187, 272] on select "Select Asset Cash Property Investment property Vehicle Truck Trailer Equipment …" at bounding box center [211, 271] width 123 height 16
click at [150, 263] on select "Select Asset Cash Property Investment property Vehicle Truck Trailer Equipment …" at bounding box center [211, 271] width 123 height 16
select select "OTHER"
click option "Other asset" at bounding box center [0, 0] width 0 height 0
type input "2"
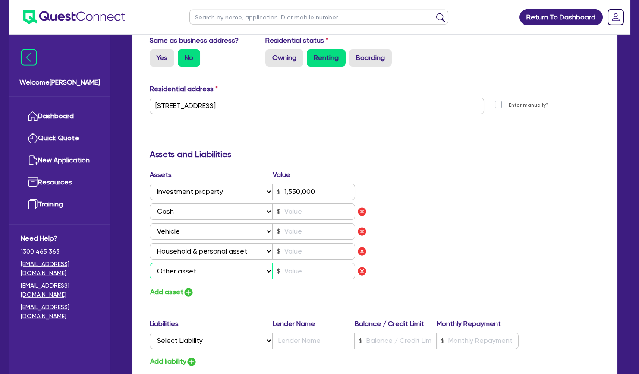
type input "1,550,000"
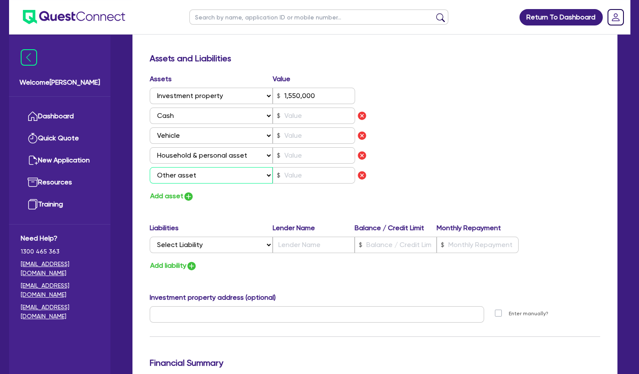
scroll to position [488, 0]
click at [150, 236] on select "Select Liability Credit card Mortgage Investment property loan Vehicle loan Tru…" at bounding box center [211, 244] width 123 height 16
select select "MORTGAGE"
click option "Mortgage" at bounding box center [0, 0] width 0 height 0
type input "2"
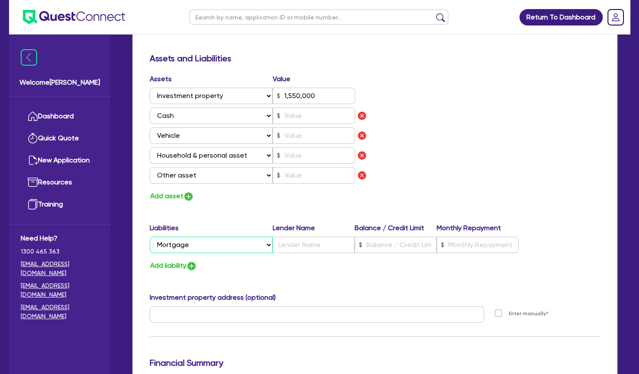
type input "1,550,000"
click at [297, 120] on input "text" at bounding box center [314, 115] width 82 height 16
type input "2"
type input "1,550,000"
type input "1"
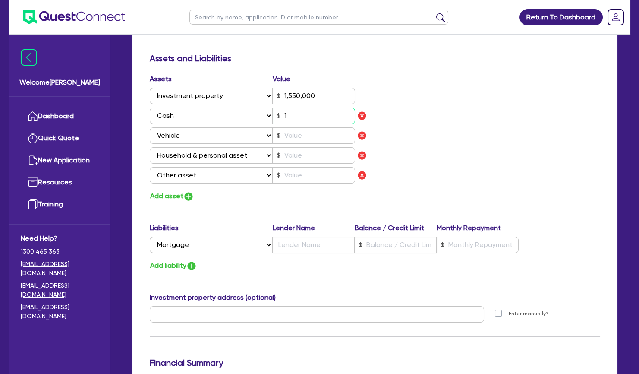
type input "2"
type input "1,550,000"
type input "10"
type input "2"
type input "1,550,000"
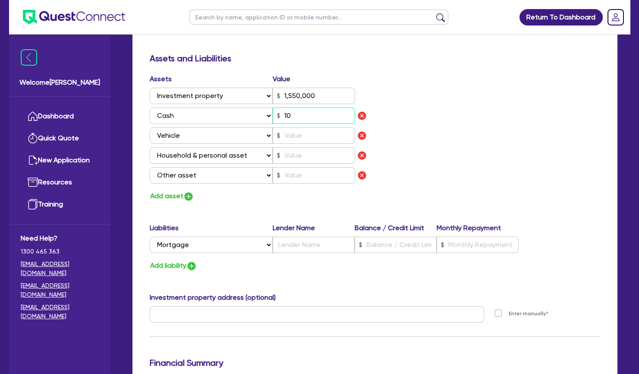
type input "100"
type input "2"
type input "1,550,000"
type input "1,000"
click at [300, 132] on input "text" at bounding box center [314, 135] width 82 height 16
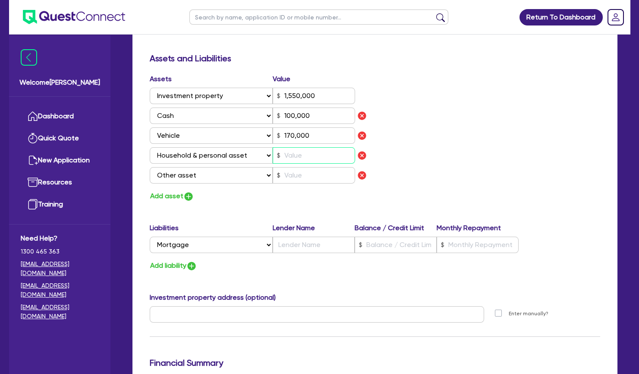
click at [310, 152] on input "text" at bounding box center [314, 155] width 82 height 16
click at [308, 173] on input "text" at bounding box center [314, 175] width 82 height 16
click at [300, 352] on div "Update residential status for Director #1 Boarding is only acceptable when the …" at bounding box center [375, 67] width 450 height 761
click at [289, 247] on input "text" at bounding box center [314, 244] width 82 height 16
click at [384, 248] on input "text" at bounding box center [396, 244] width 82 height 16
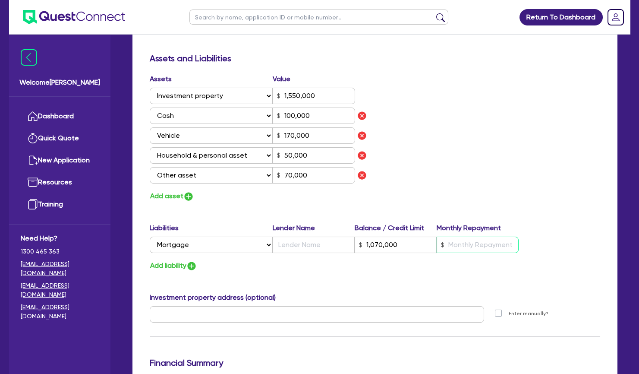
click at [477, 238] on input "text" at bounding box center [478, 244] width 82 height 16
click at [180, 264] on button "Add liability" at bounding box center [173, 266] width 47 height 12
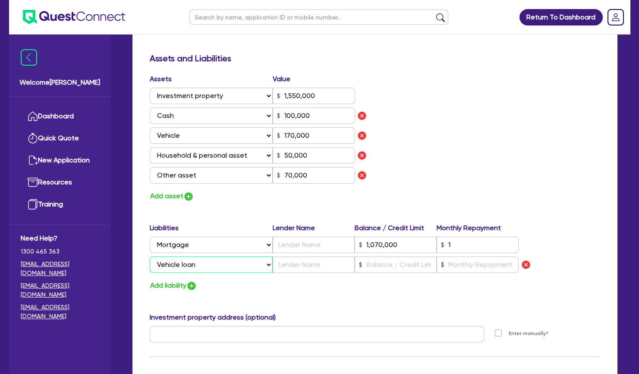
click option "Vehicle loan" at bounding box center [0, 0] width 0 height 0
click at [380, 261] on input "text" at bounding box center [396, 264] width 82 height 16
click at [460, 262] on input "text" at bounding box center [478, 264] width 82 height 16
click at [397, 291] on div "Update residential status for Director #1 Boarding is only acceptable when the …" at bounding box center [375, 77] width 450 height 781
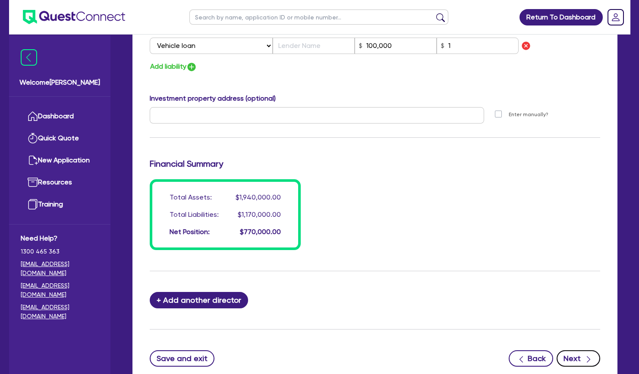
click at [570, 350] on button "Next" at bounding box center [578, 358] width 44 height 16
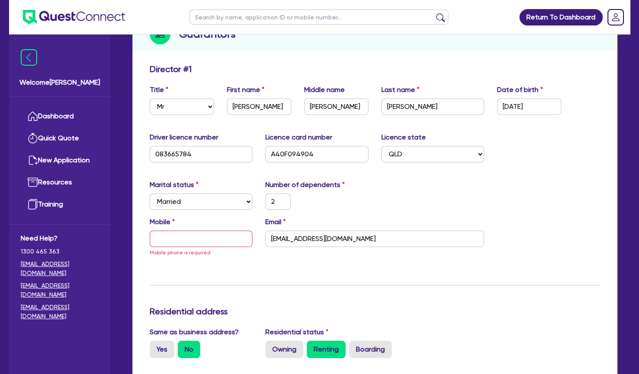
scroll to position [112, 0]
click at [223, 230] on input "text" at bounding box center [201, 238] width 103 height 16
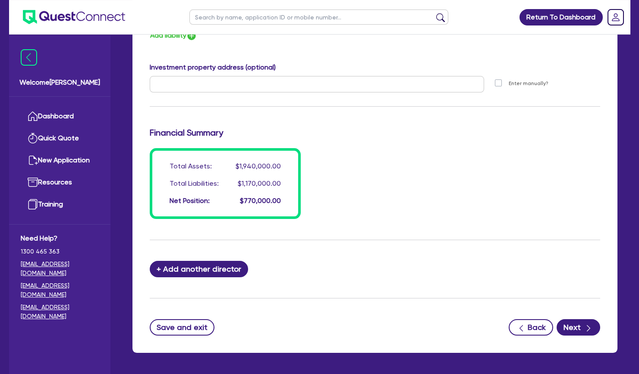
scroll to position [769, 0]
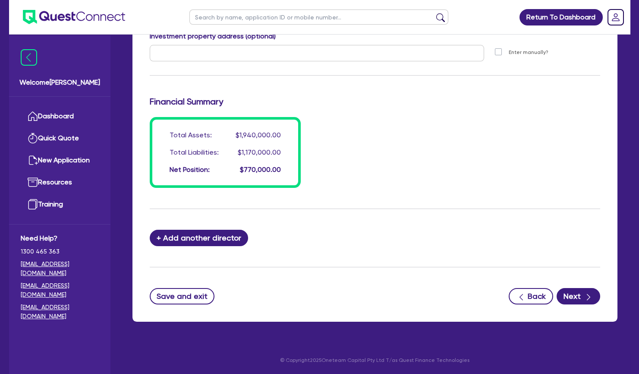
click at [582, 296] on button "Next" at bounding box center [578, 296] width 44 height 16
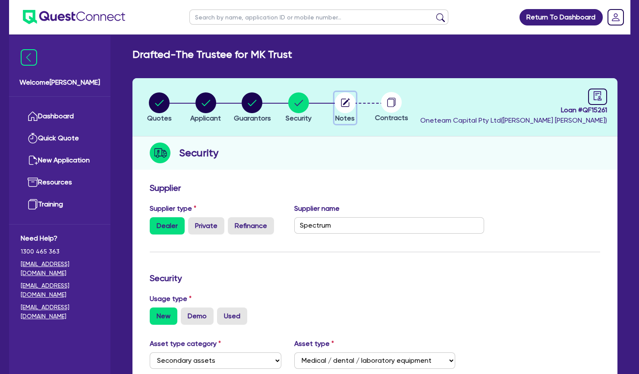
click at [340, 107] on circle "button" at bounding box center [345, 102] width 21 height 21
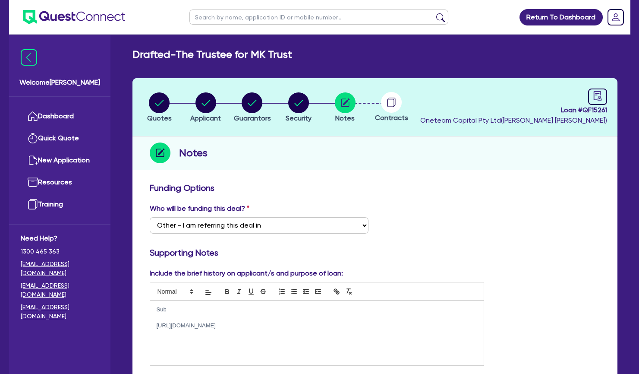
click at [186, 308] on p "Sub" at bounding box center [317, 309] width 321 height 8
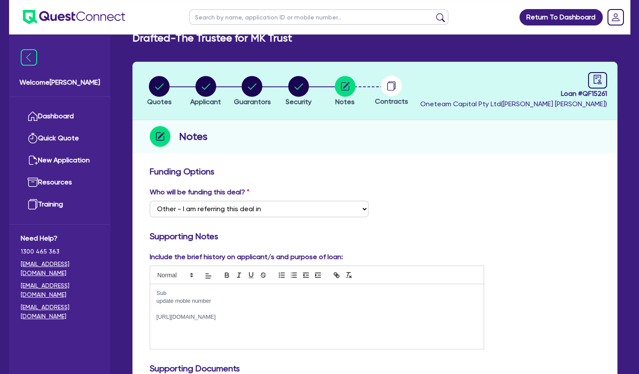
scroll to position [11, 0]
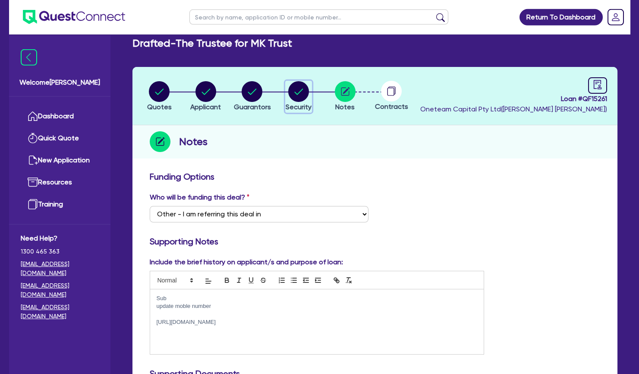
click at [289, 89] on circle "button" at bounding box center [298, 91] width 21 height 21
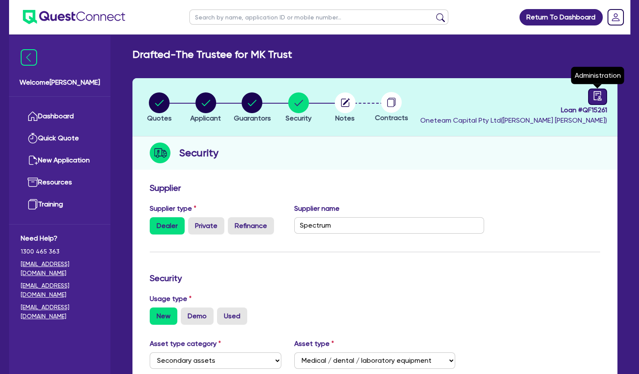
click at [595, 95] on icon "audit" at bounding box center [597, 95] width 8 height 9
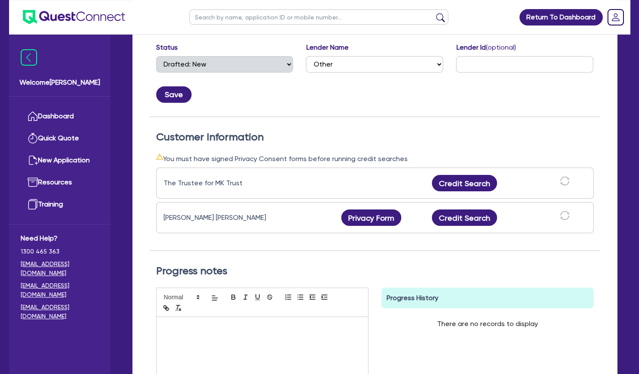
scroll to position [163, 0]
click at [377, 219] on button "Privacy Form" at bounding box center [371, 217] width 60 height 16
click at [348, 353] on div at bounding box center [262, 349] width 211 height 65
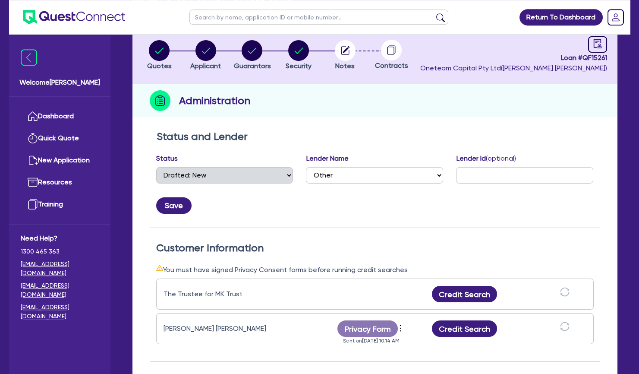
scroll to position [0, 0]
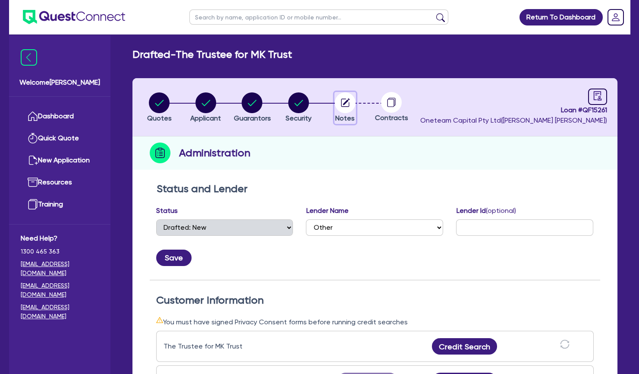
click at [348, 100] on icon "button" at bounding box center [345, 101] width 7 height 7
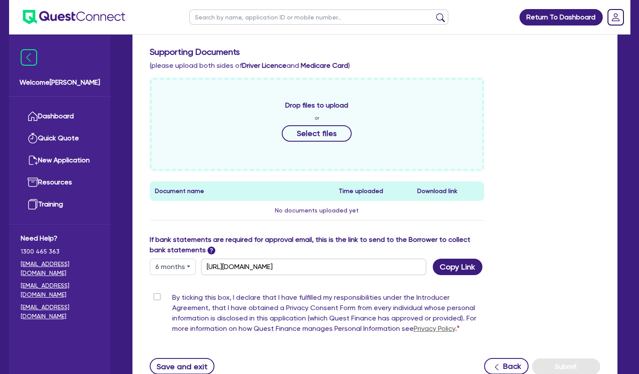
scroll to position [333, 0]
click at [157, 292] on div "By ticking this box, I declare that I have fulfilled my responsibilities under …" at bounding box center [317, 314] width 335 height 45
click at [172, 295] on label "By ticking this box, I declare that I have fulfilled my responsibilities under …" at bounding box center [328, 314] width 312 height 45
click at [157, 295] on input "By ticking this box, I declare that I have fulfilled my responsibilities under …" at bounding box center [153, 296] width 7 height 8
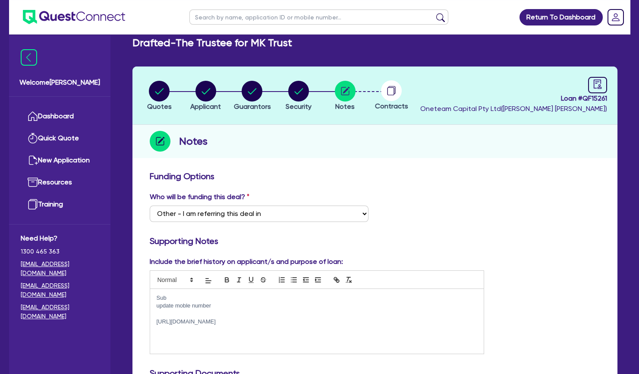
scroll to position [0, 0]
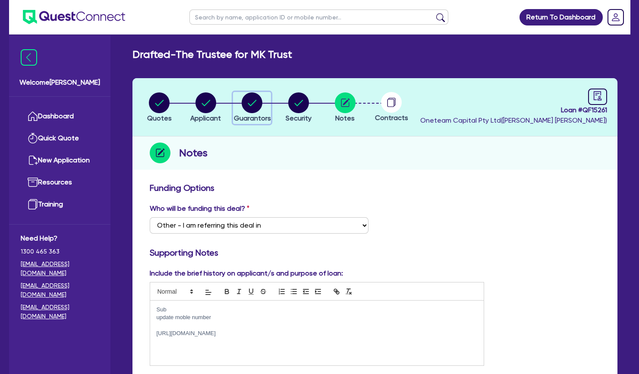
click at [251, 101] on circle "button" at bounding box center [252, 102] width 21 height 21
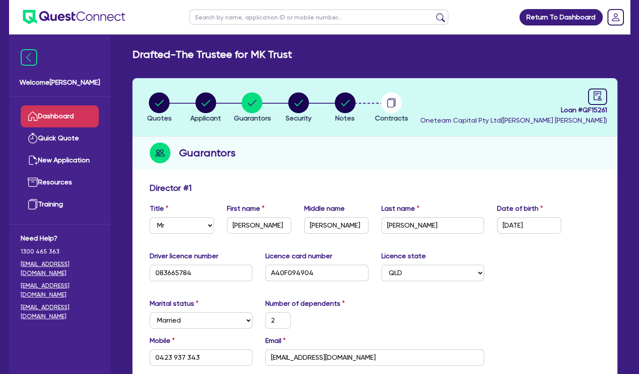
click at [79, 111] on link "Dashboard" at bounding box center [60, 116] width 78 height 22
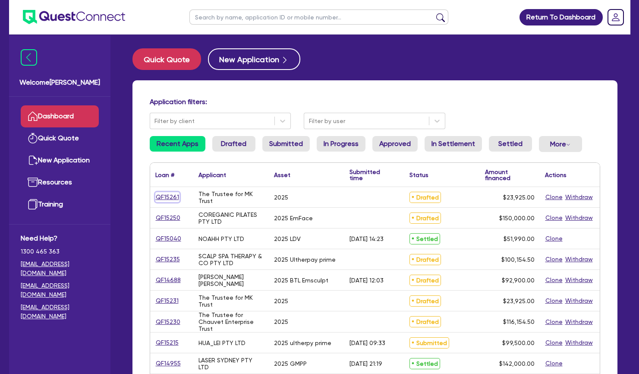
click at [171, 197] on link "QF15261" at bounding box center [167, 197] width 24 height 10
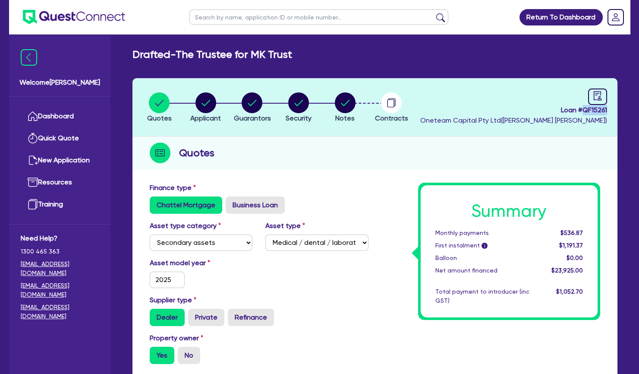
drag, startPoint x: 609, startPoint y: 109, endPoint x: 582, endPoint y: 110, distance: 26.7
click at [582, 110] on header "Quotes Applicant [GEOGRAPHIC_DATA] Security Notes Contracts Loan # QF15261 Onet…" at bounding box center [374, 107] width 485 height 58
copy span "QF15261"
click at [260, 101] on circle "button" at bounding box center [252, 102] width 21 height 21
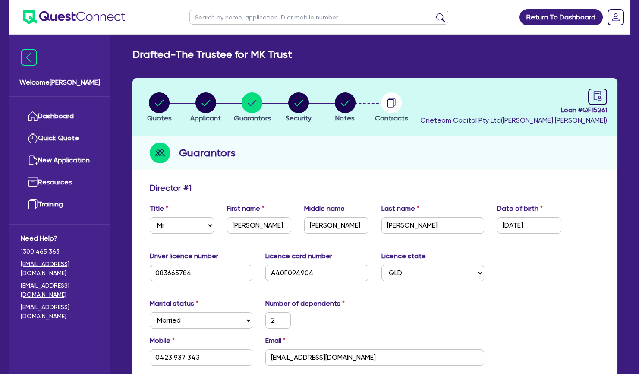
click at [243, 14] on input "text" at bounding box center [318, 16] width 259 height 15
click button "submit" at bounding box center [440, 19] width 14 height 12
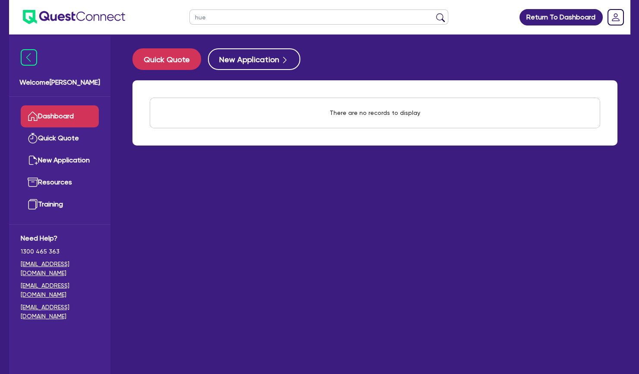
click at [69, 113] on link "Dashboard" at bounding box center [60, 116] width 78 height 22
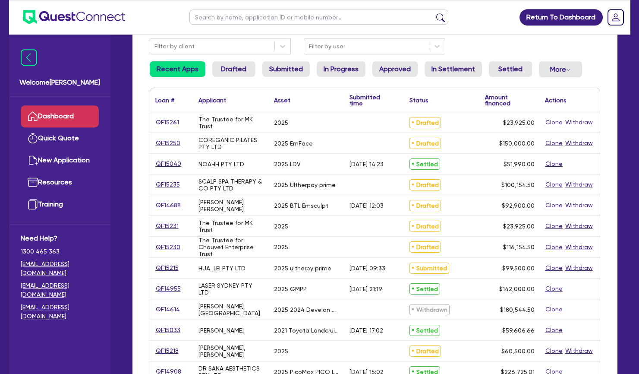
scroll to position [85, 0]
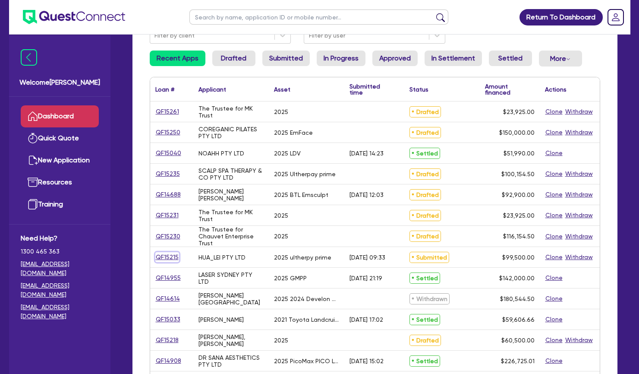
click at [168, 256] on link "QF15215" at bounding box center [167, 257] width 24 height 10
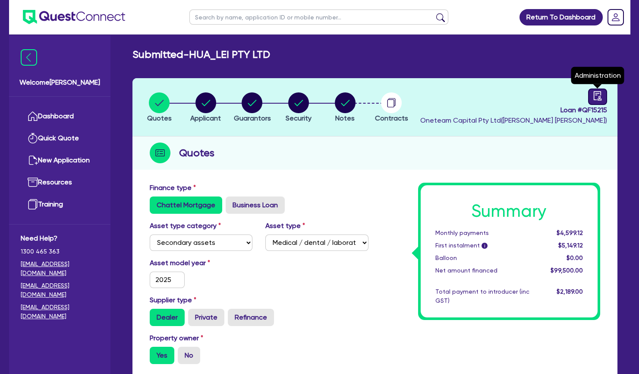
click at [598, 97] on icon "audit" at bounding box center [597, 95] width 9 height 9
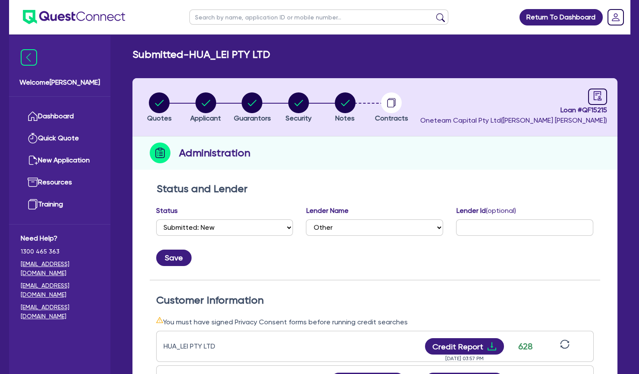
scroll to position [207, 0]
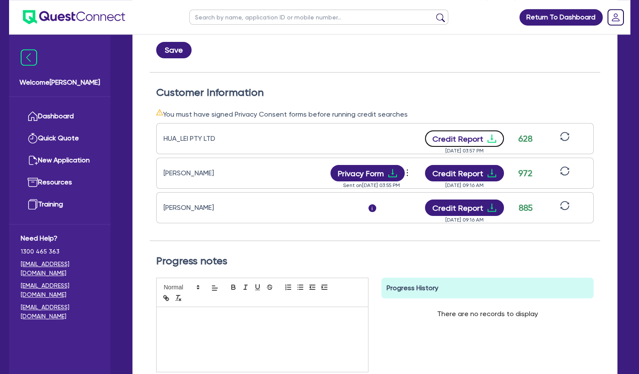
click at [484, 137] on button "Credit Report" at bounding box center [464, 138] width 79 height 16
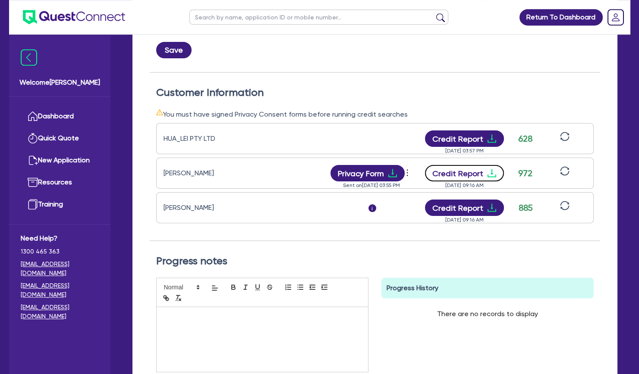
click at [487, 176] on icon "download" at bounding box center [491, 173] width 9 height 8
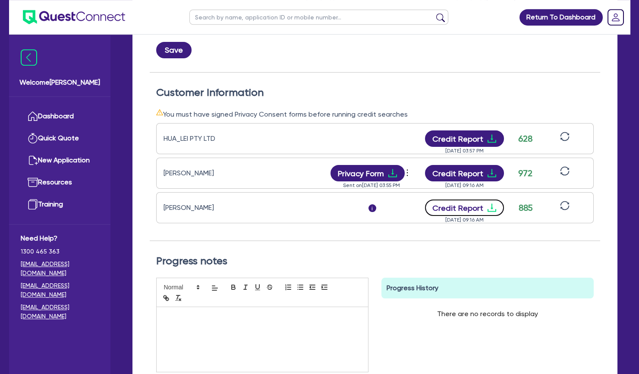
click at [484, 209] on button "Credit Report" at bounding box center [464, 207] width 79 height 16
